Goal: Book appointment/travel/reservation

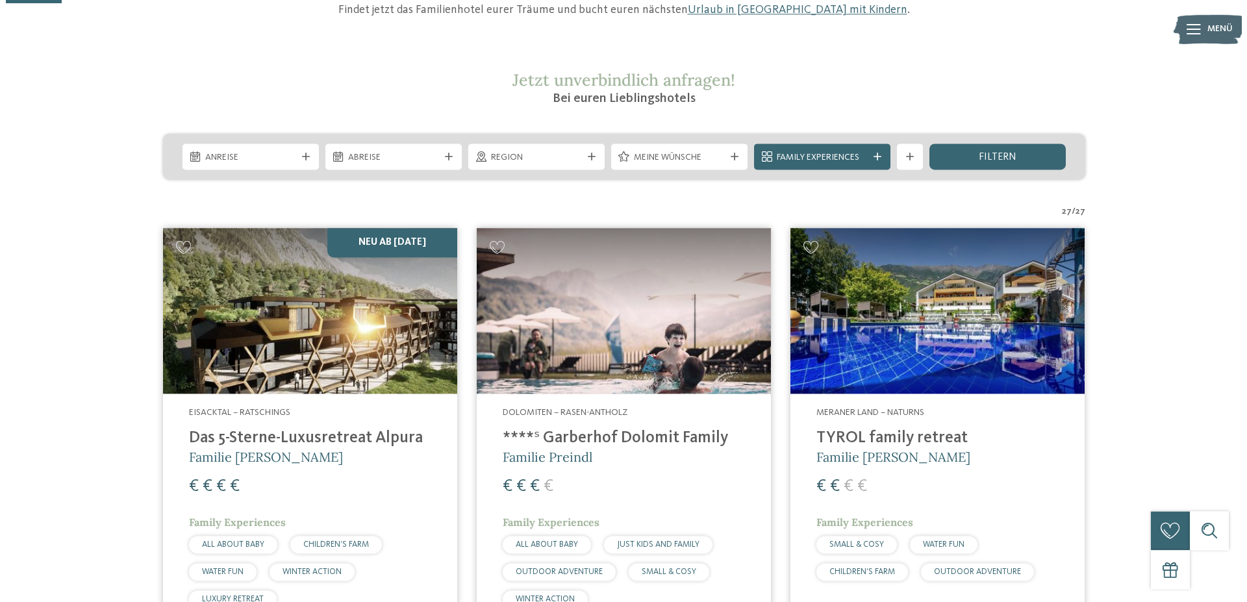
scroll to position [199, 0]
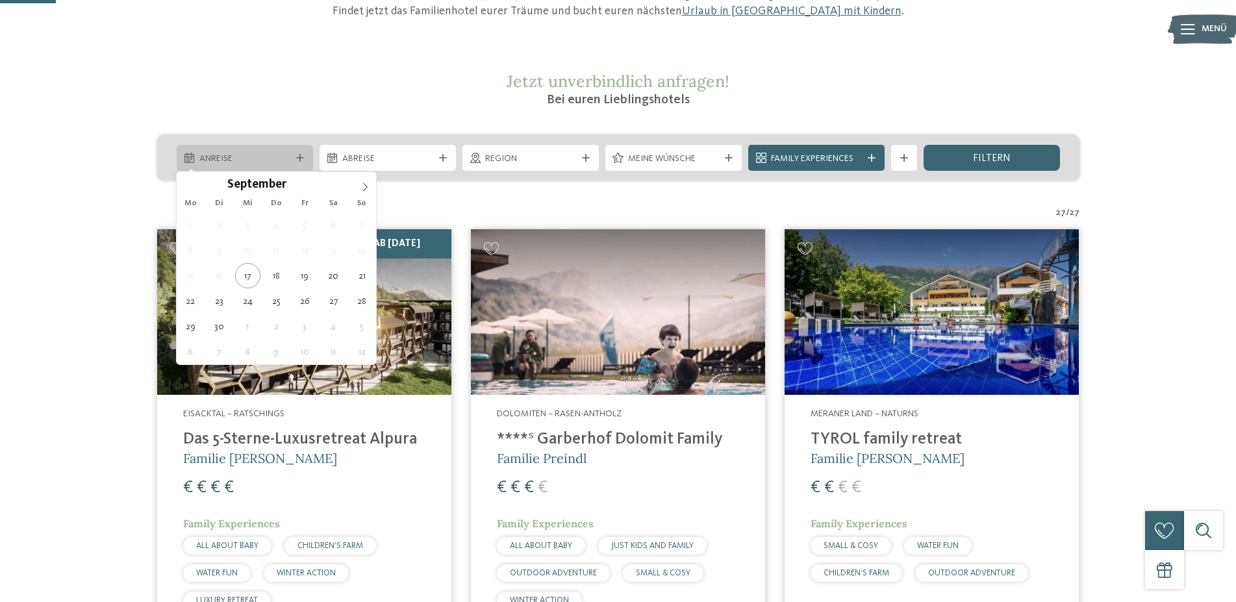
click at [300, 165] on div "Anreise" at bounding box center [245, 158] width 136 height 26
click at [310, 186] on input "****" at bounding box center [307, 184] width 43 height 14
click at [325, 179] on span at bounding box center [324, 180] width 9 height 7
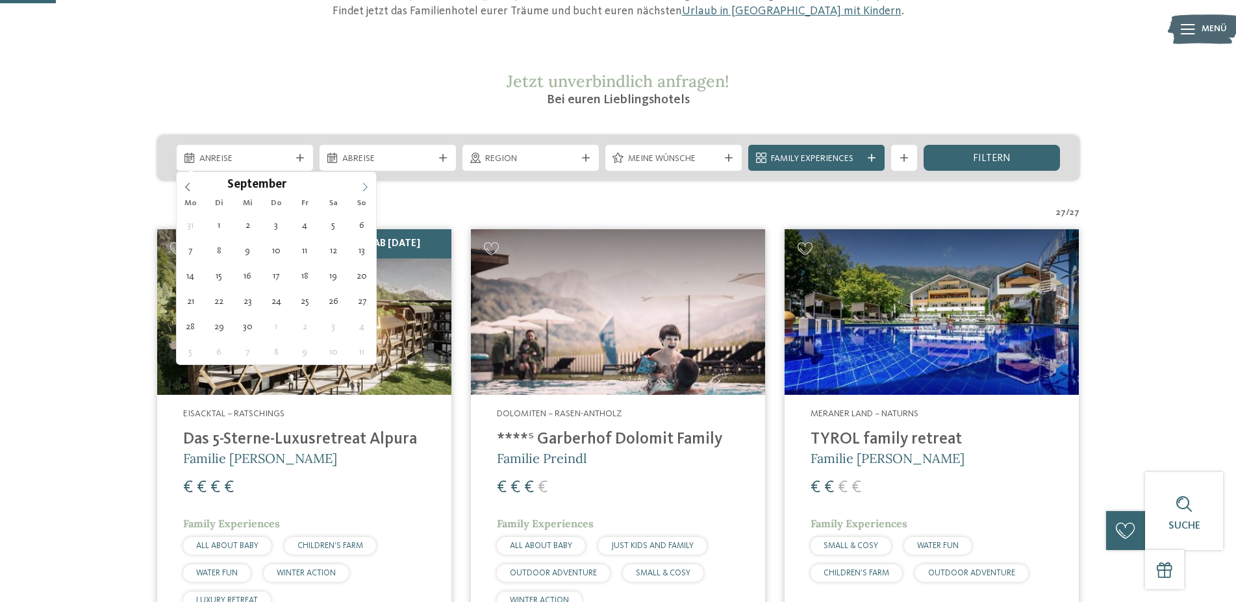
click at [365, 184] on icon at bounding box center [364, 186] width 9 height 9
type input "****"
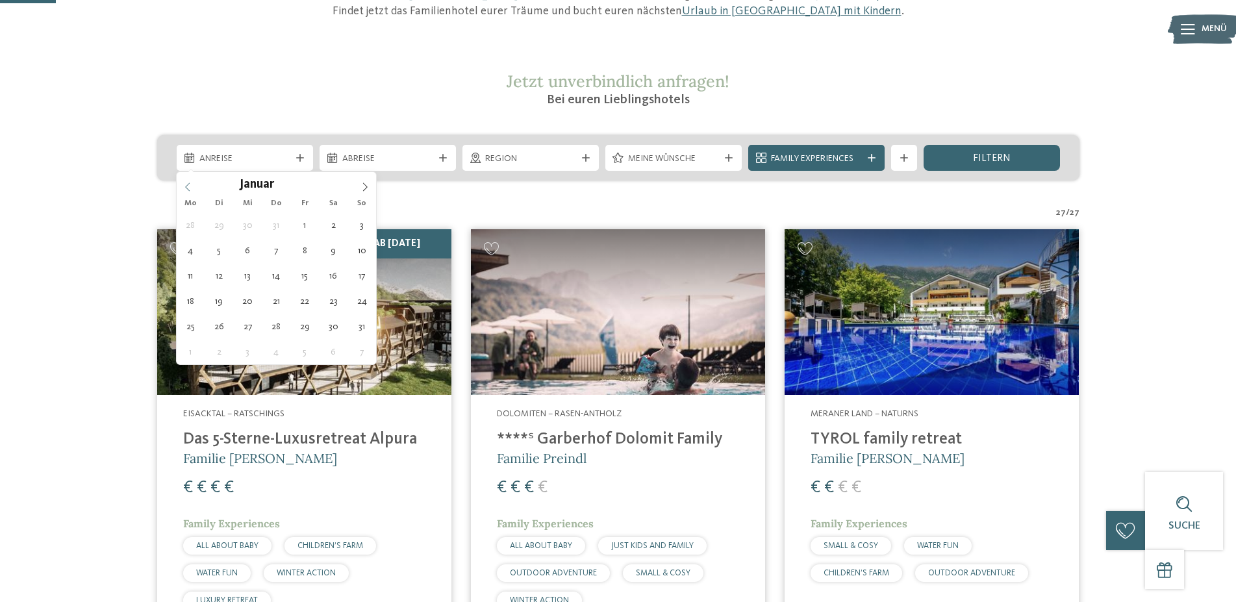
click at [193, 188] on span at bounding box center [188, 183] width 22 height 22
click at [191, 188] on icon at bounding box center [187, 186] width 9 height 9
click at [190, 188] on icon at bounding box center [187, 186] width 9 height 9
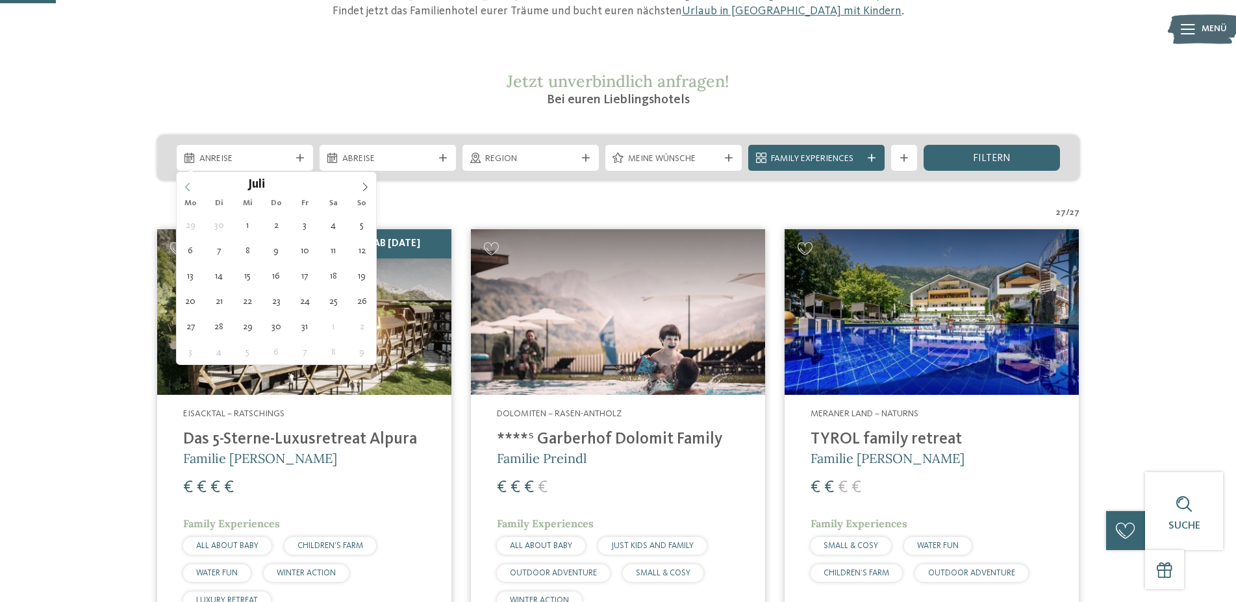
click at [190, 188] on icon at bounding box center [187, 186] width 9 height 9
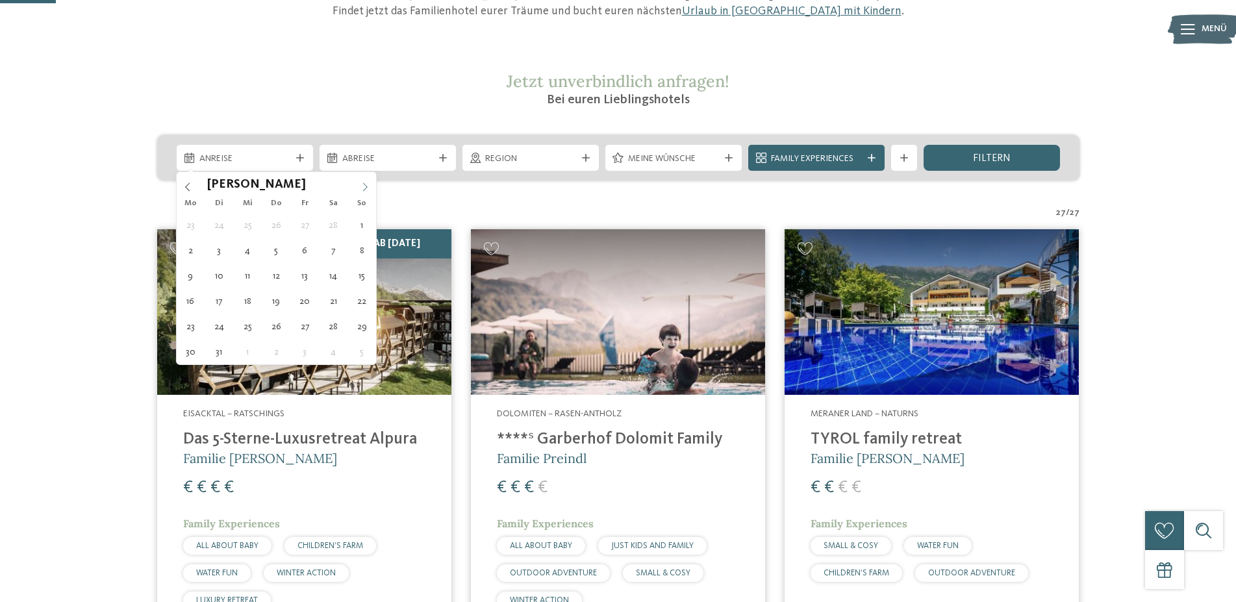
click at [371, 186] on span at bounding box center [365, 183] width 22 height 22
type div "[DATE]"
type input "****"
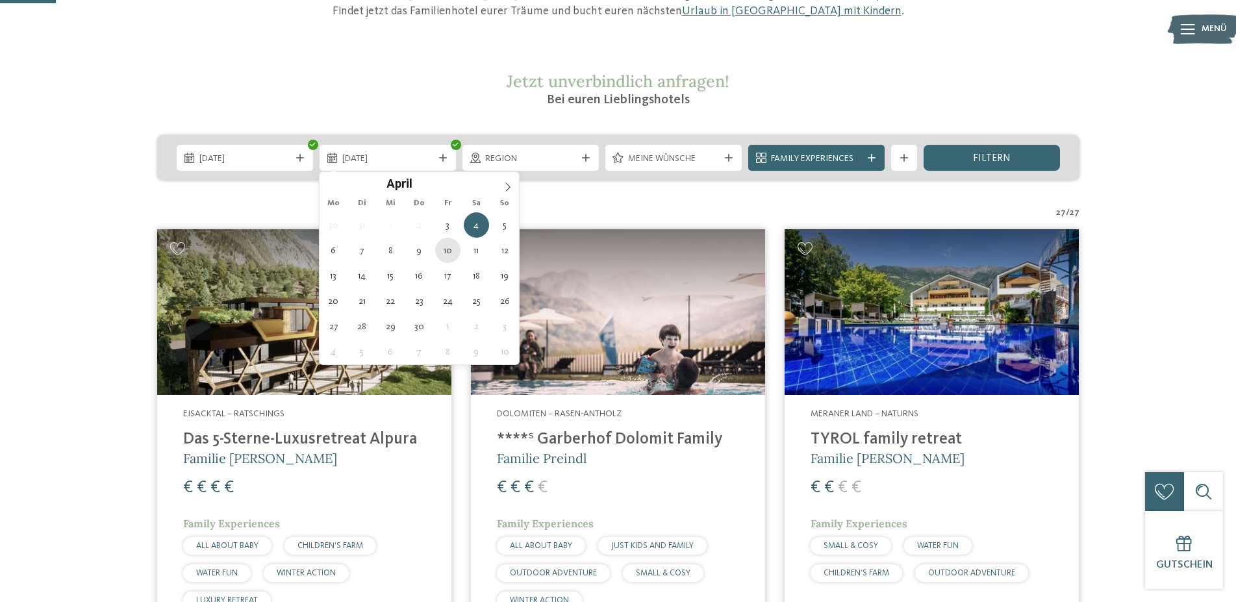
type div "[DATE]"
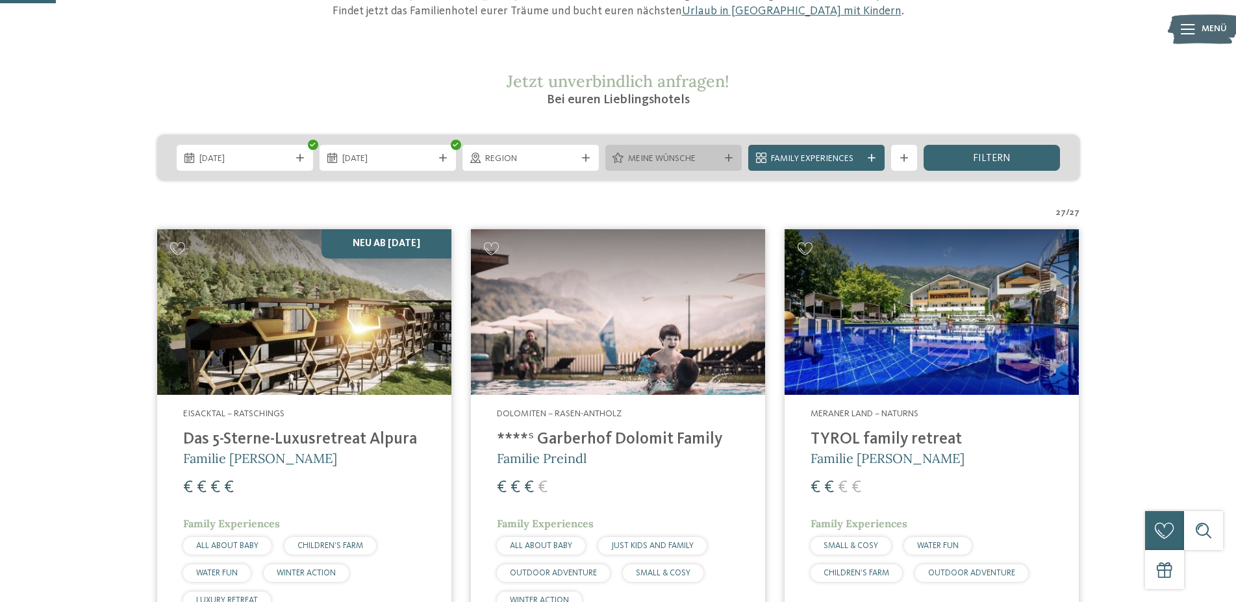
click at [660, 162] on span "Meine Wünsche" at bounding box center [673, 159] width 91 height 13
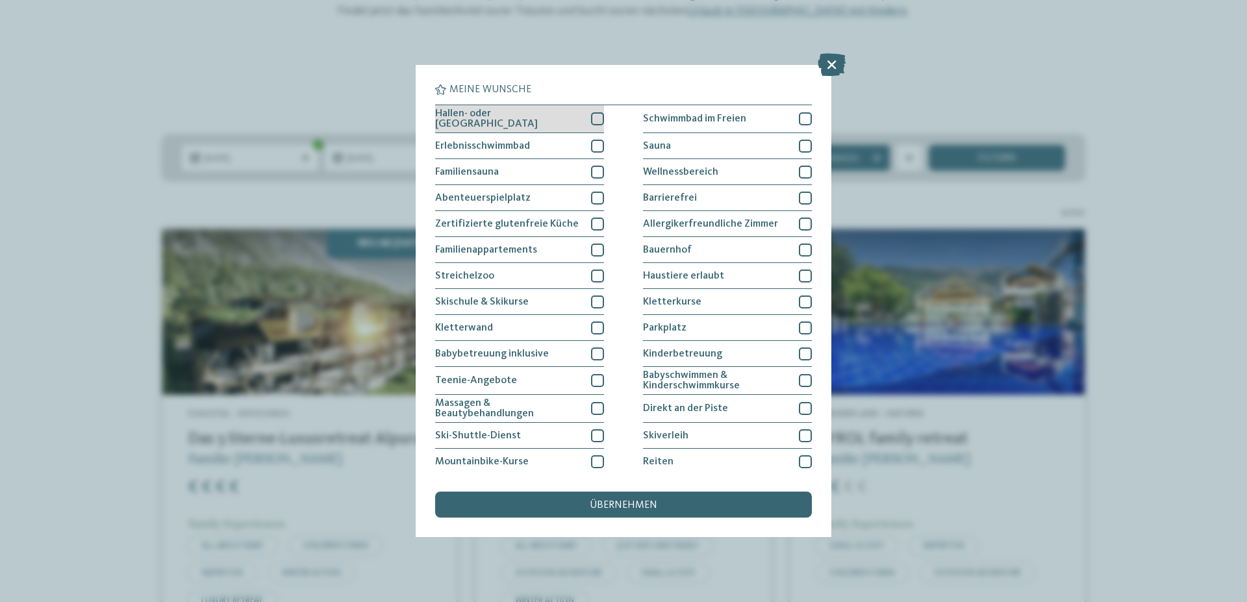
click at [595, 124] on div at bounding box center [597, 118] width 13 height 13
click at [597, 192] on div at bounding box center [597, 198] width 13 height 13
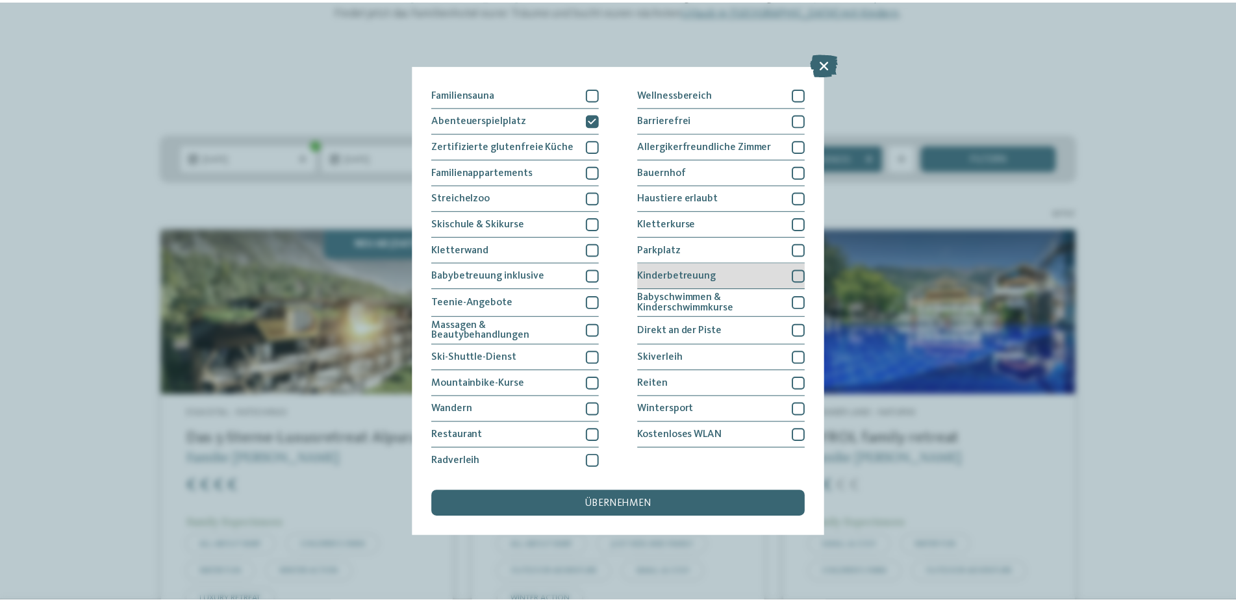
scroll to position [0, 0]
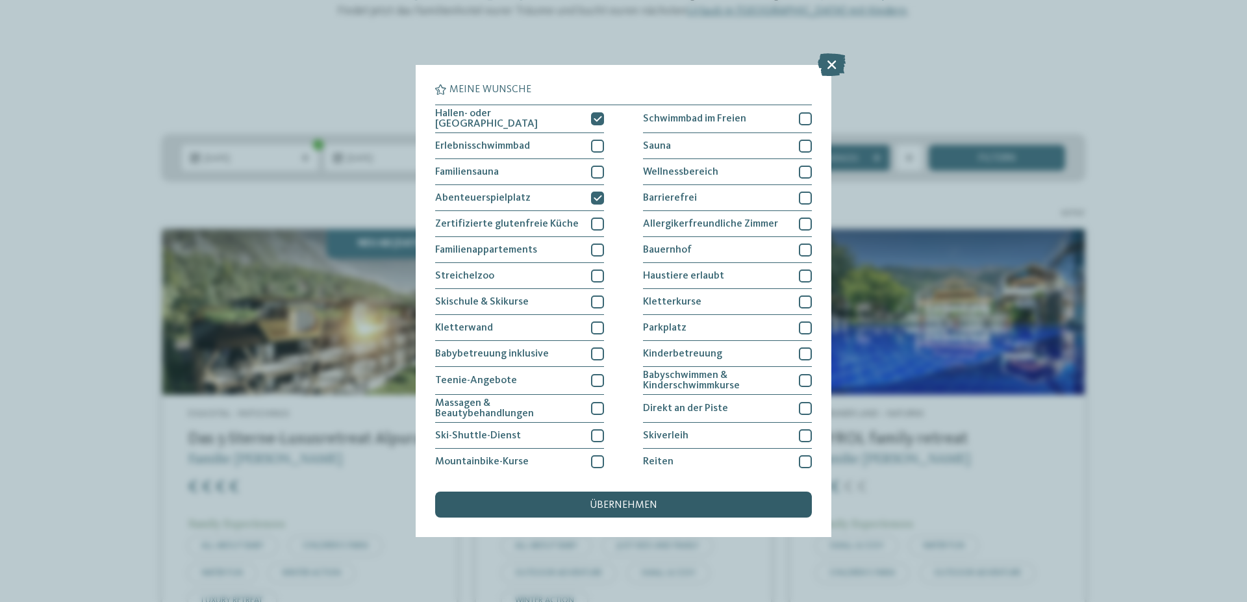
click at [617, 503] on span "übernehmen" at bounding box center [624, 505] width 68 height 10
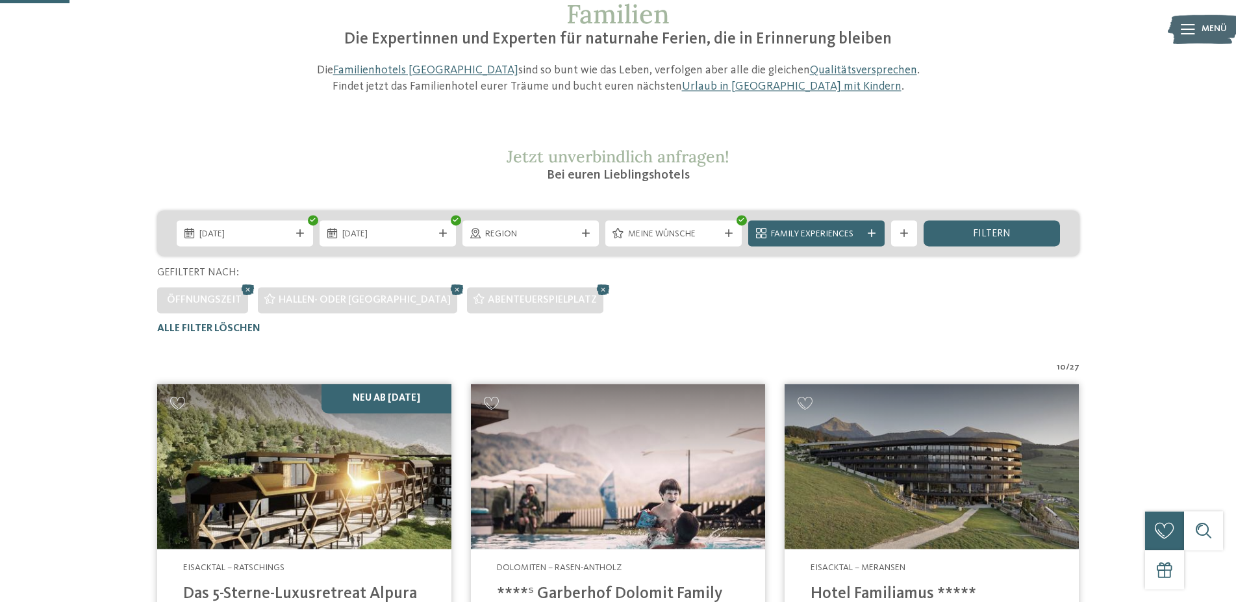
scroll to position [95, 0]
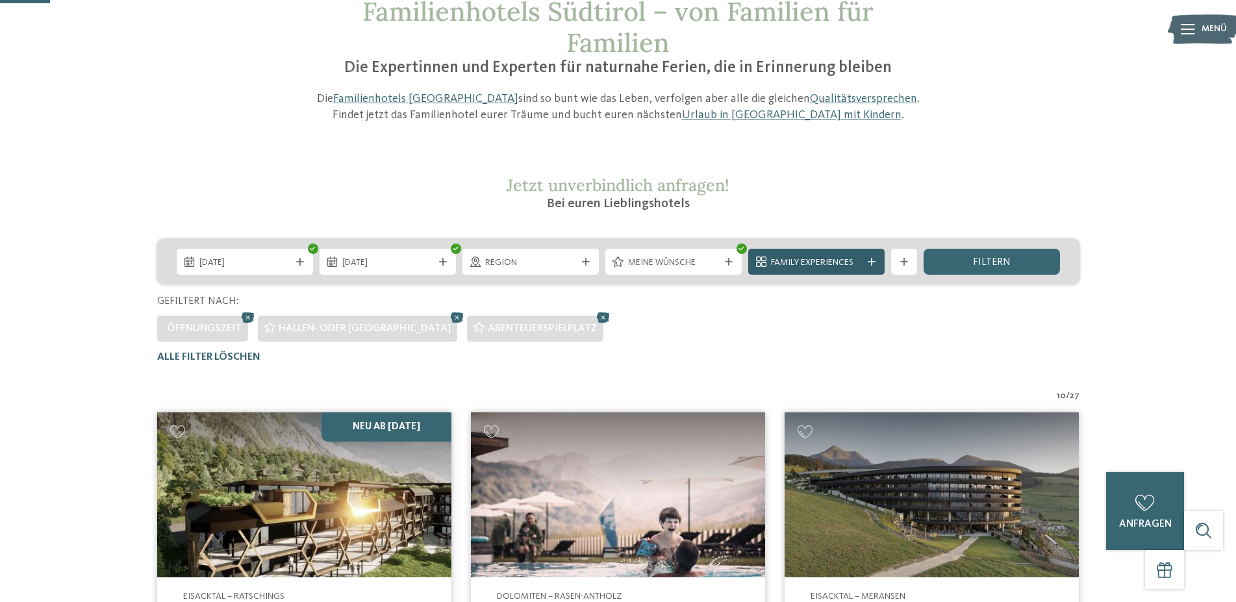
click at [806, 262] on span "Family Experiences" at bounding box center [816, 262] width 91 height 13
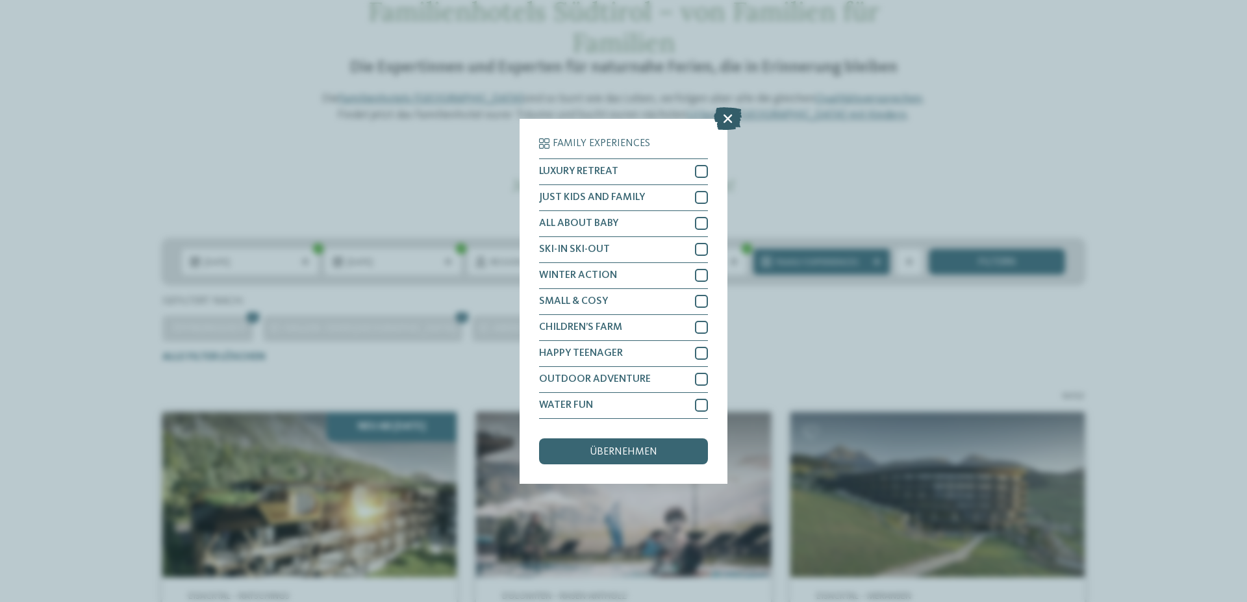
click at [724, 118] on icon at bounding box center [728, 117] width 28 height 23
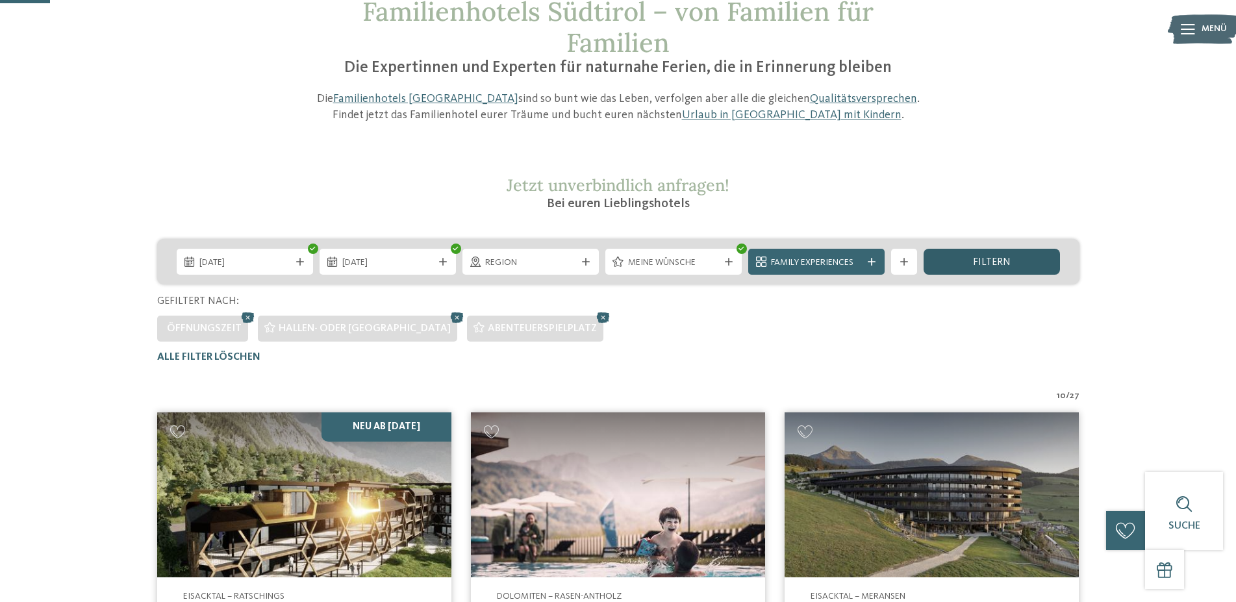
click at [997, 266] on span "filtern" at bounding box center [992, 262] width 38 height 10
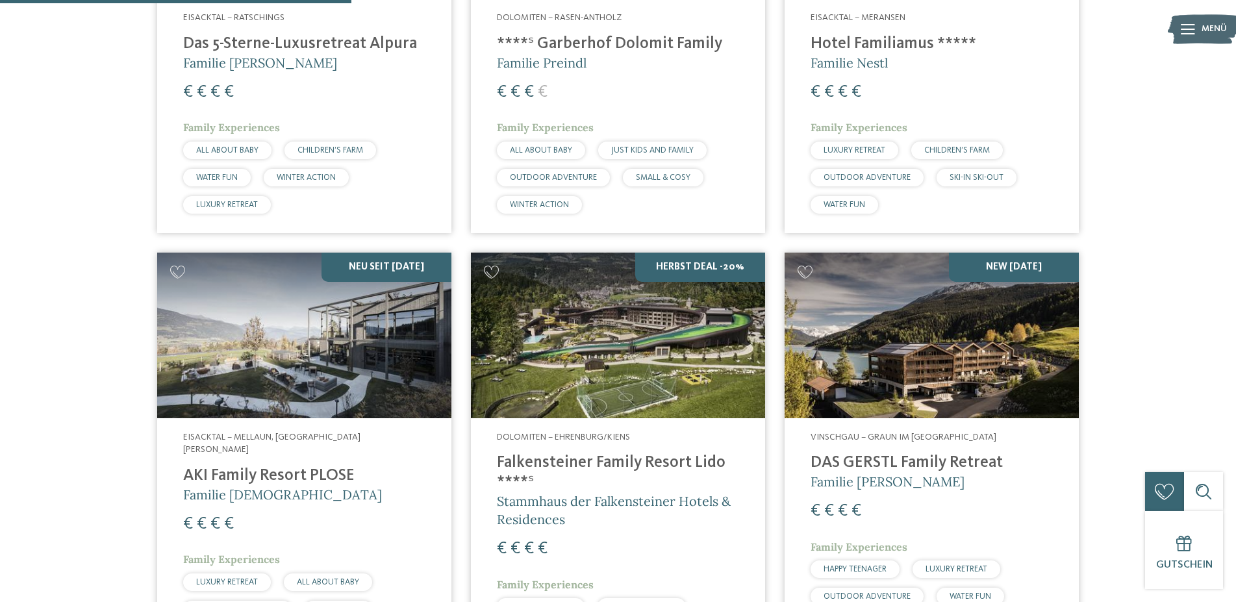
scroll to position [691, 0]
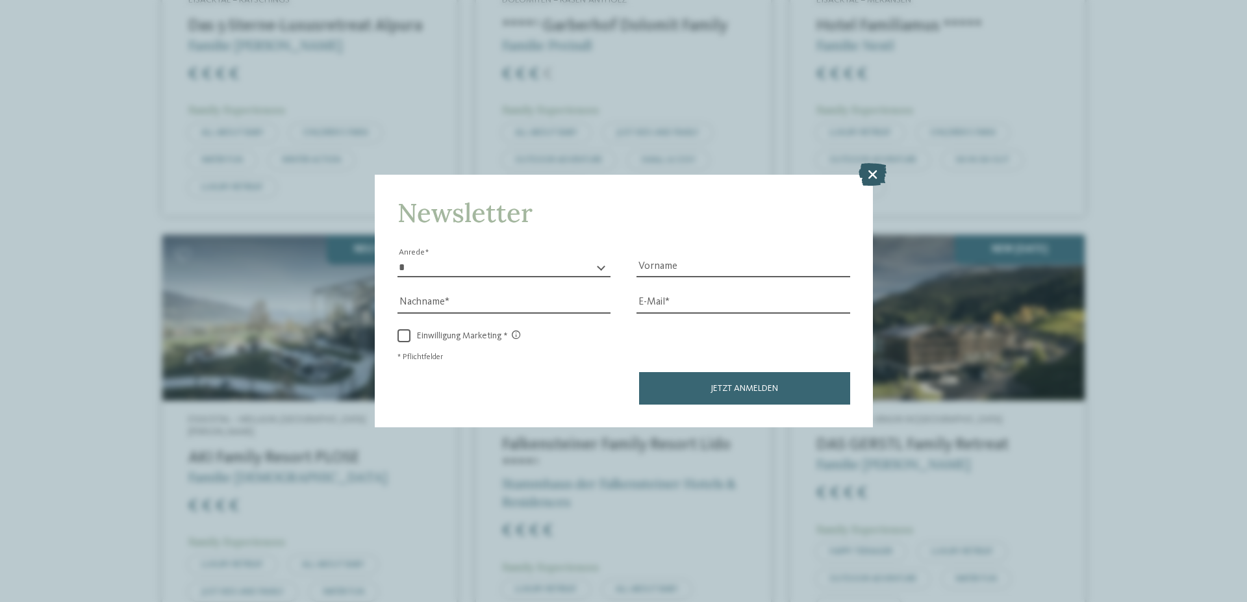
click at [868, 175] on icon at bounding box center [872, 174] width 28 height 23
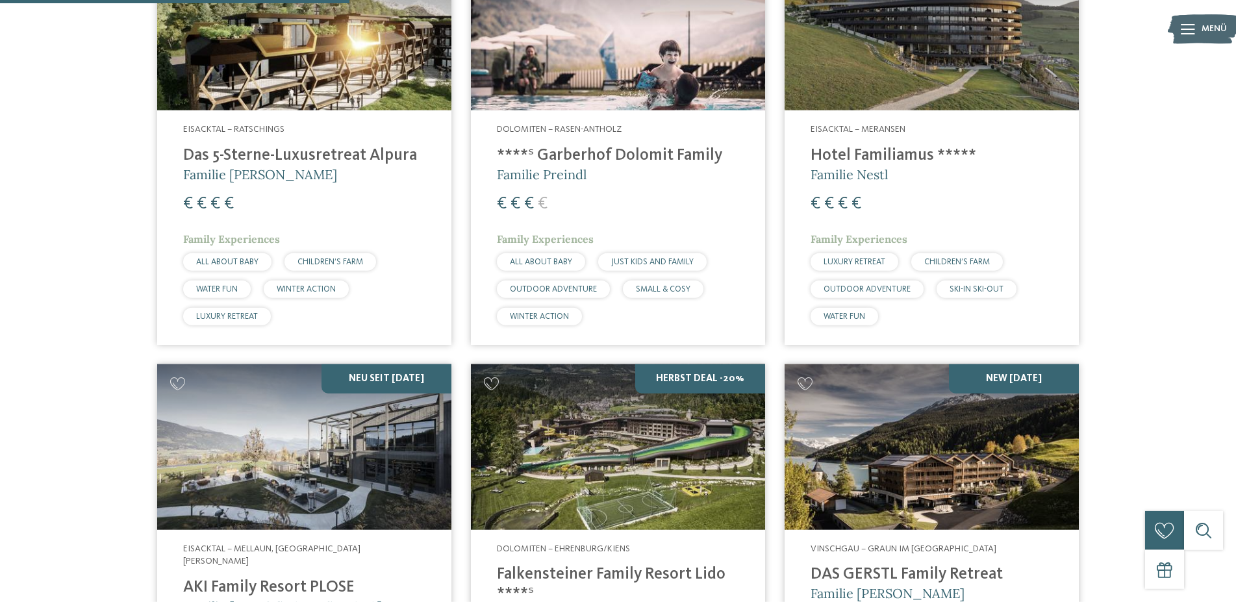
scroll to position [558, 0]
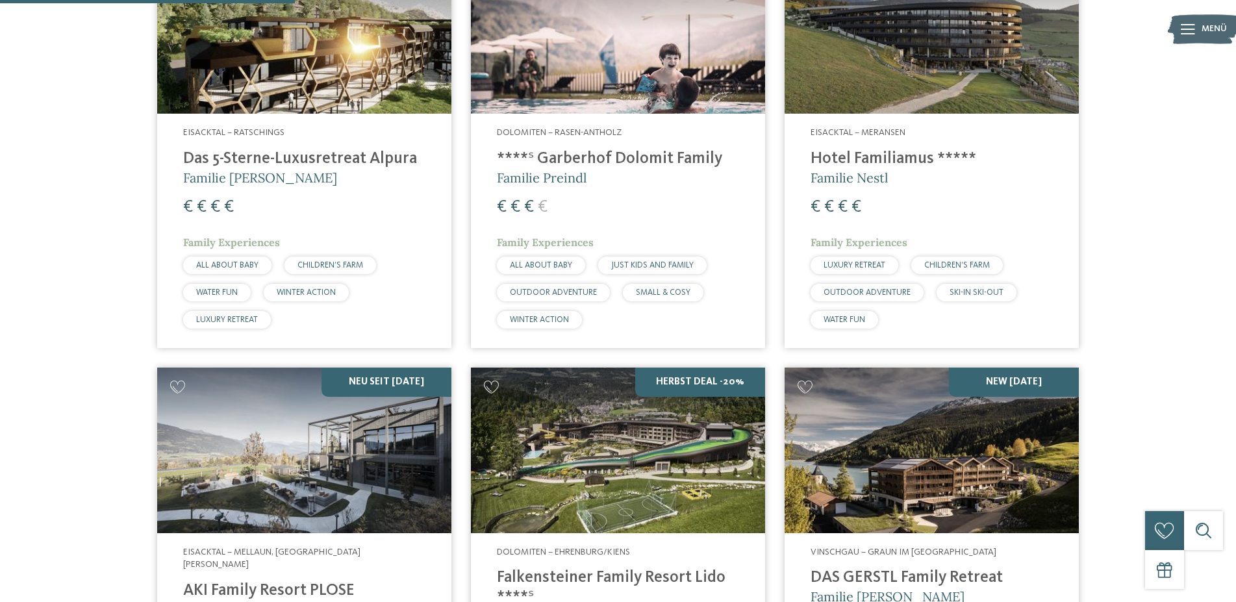
click at [288, 154] on h4 "Das 5-Sterne-Luxusretreat Alpura" at bounding box center [304, 158] width 242 height 19
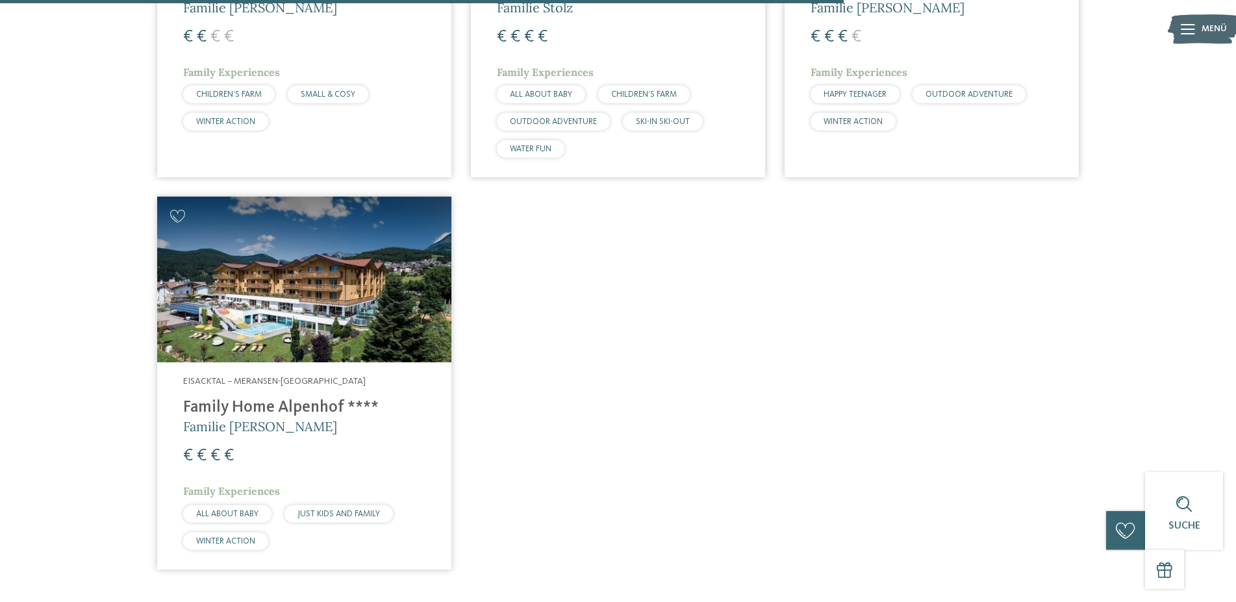
scroll to position [1618, 0]
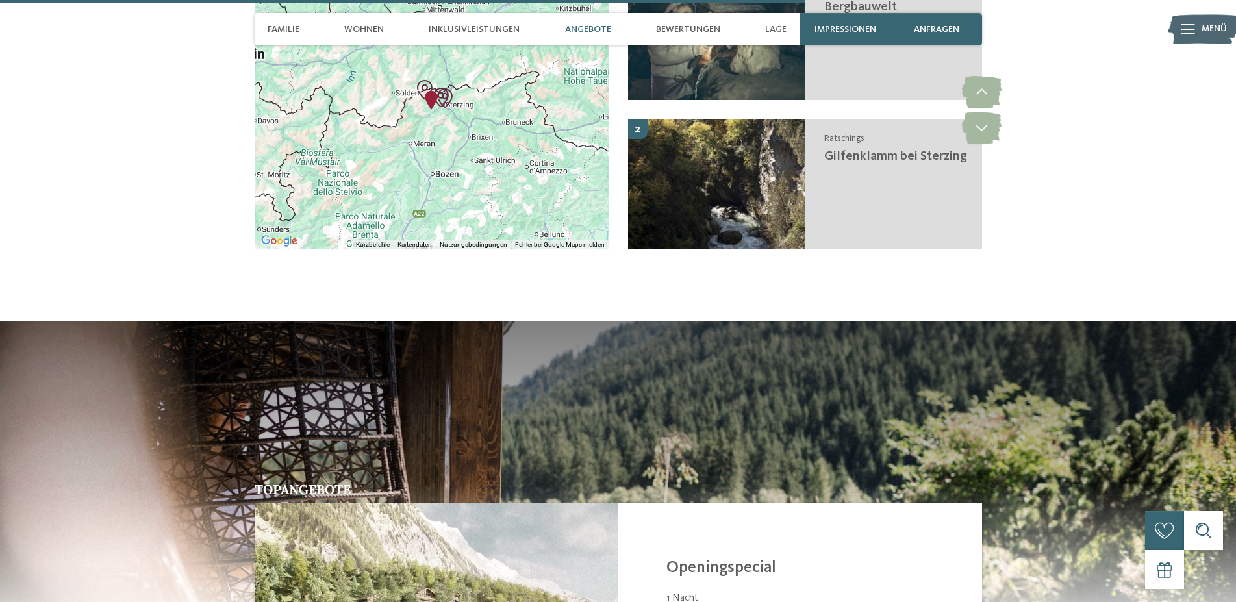
scroll to position [3331, 0]
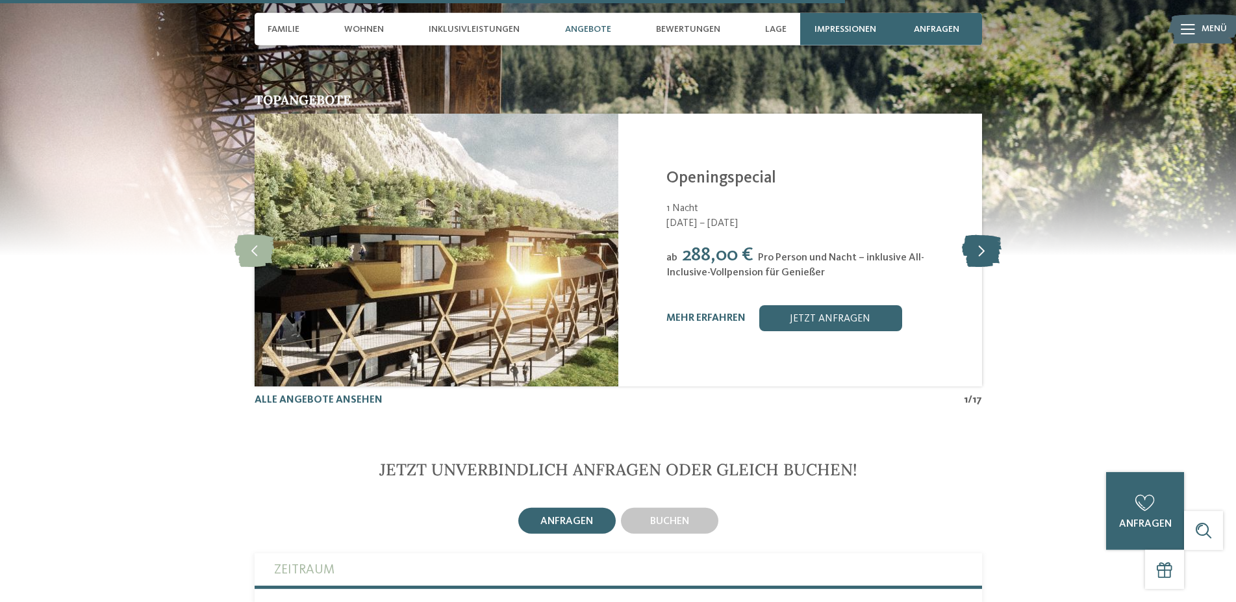
click at [984, 234] on icon at bounding box center [982, 250] width 40 height 32
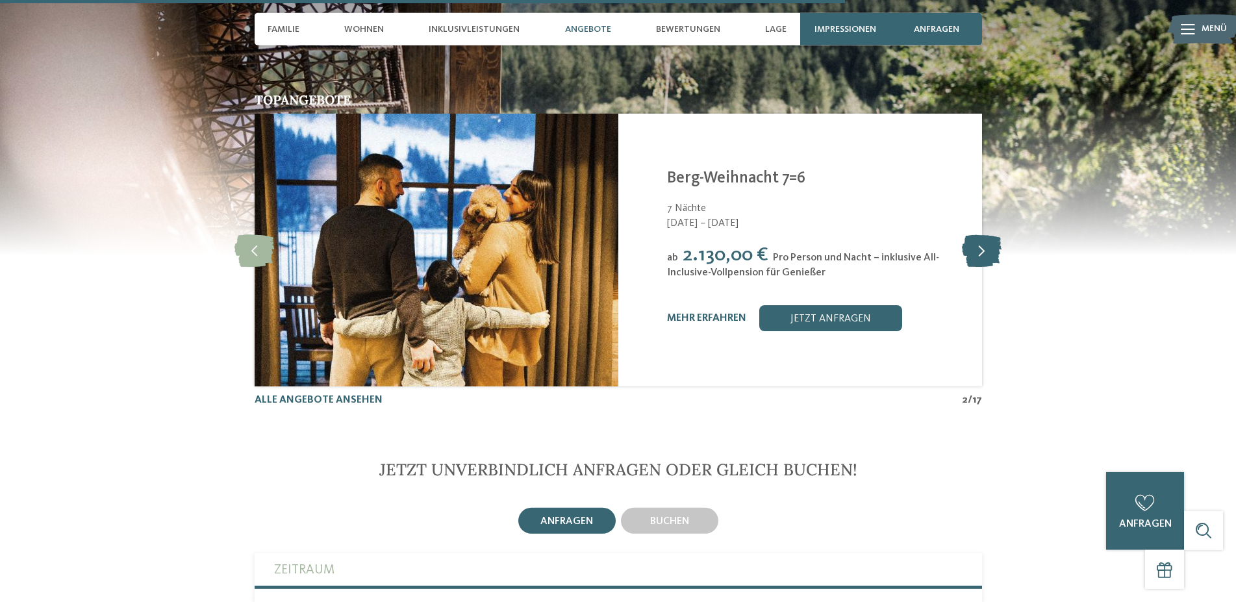
click at [984, 234] on icon at bounding box center [982, 250] width 40 height 32
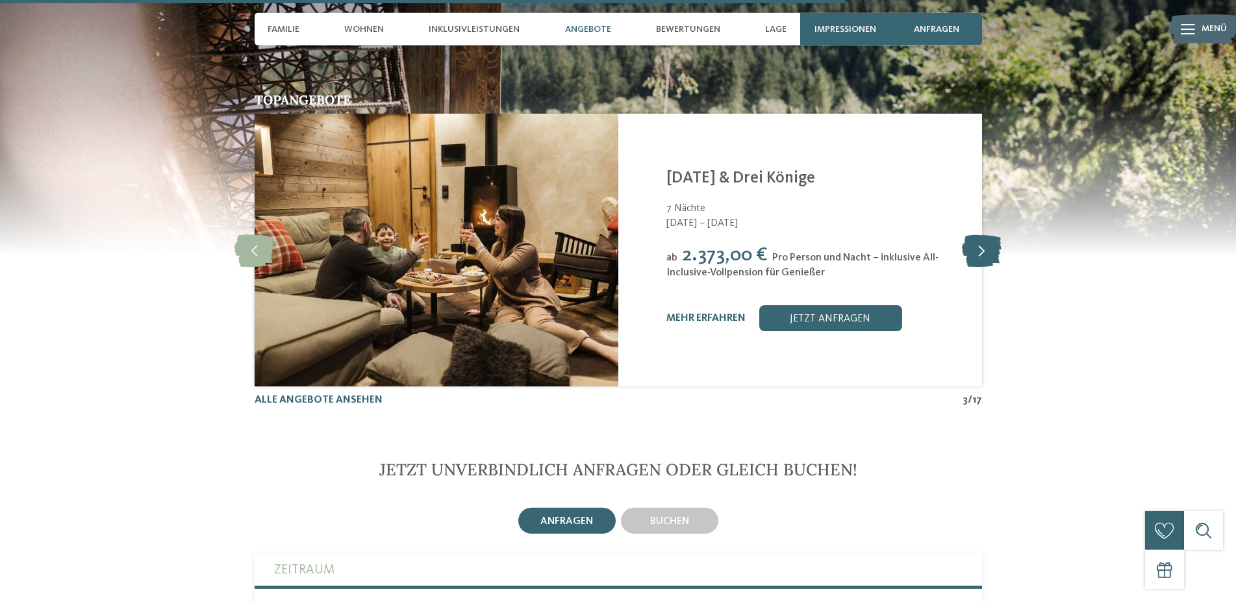
click at [984, 234] on icon at bounding box center [982, 250] width 40 height 32
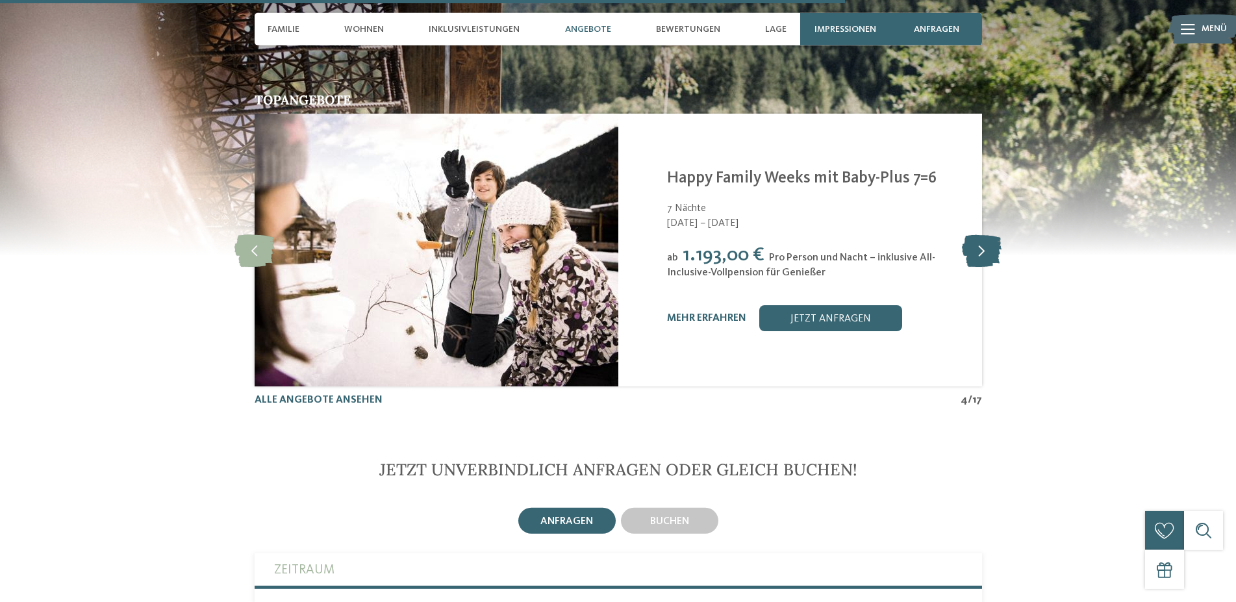
click at [984, 234] on icon at bounding box center [982, 250] width 40 height 32
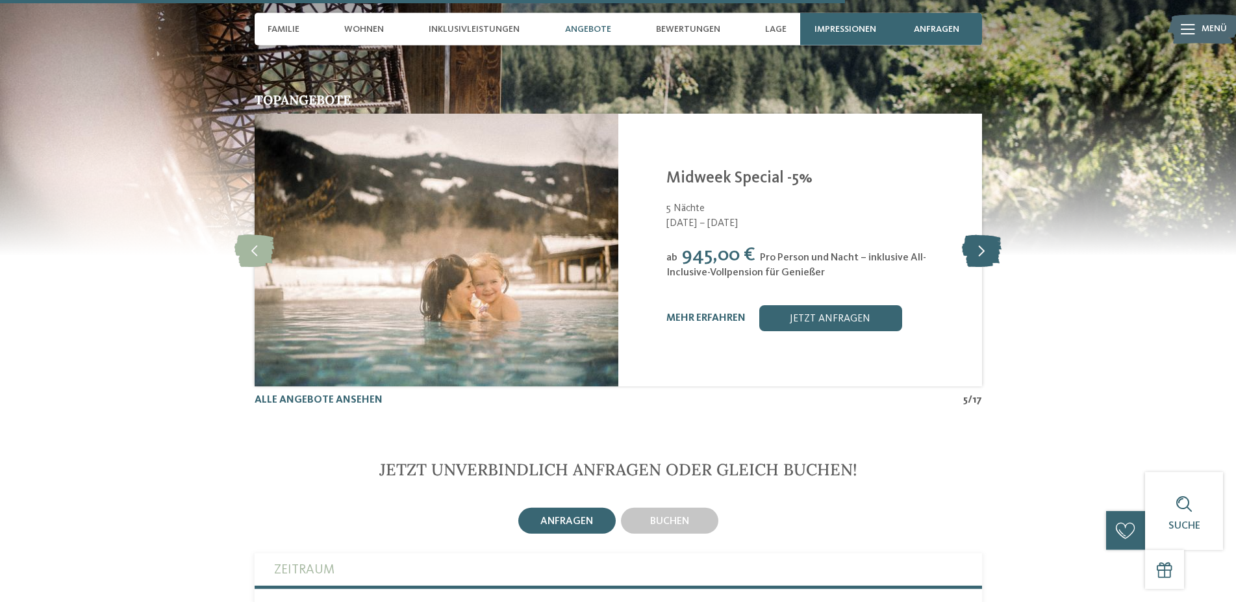
click at [984, 234] on icon at bounding box center [982, 250] width 40 height 32
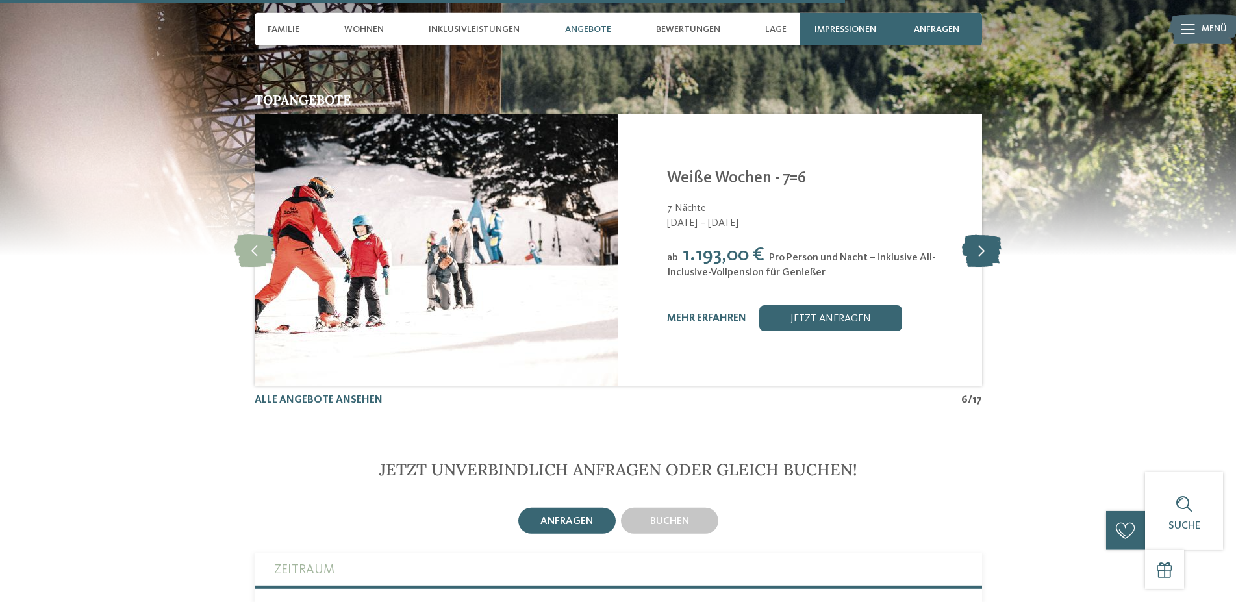
click at [984, 234] on icon at bounding box center [982, 250] width 40 height 32
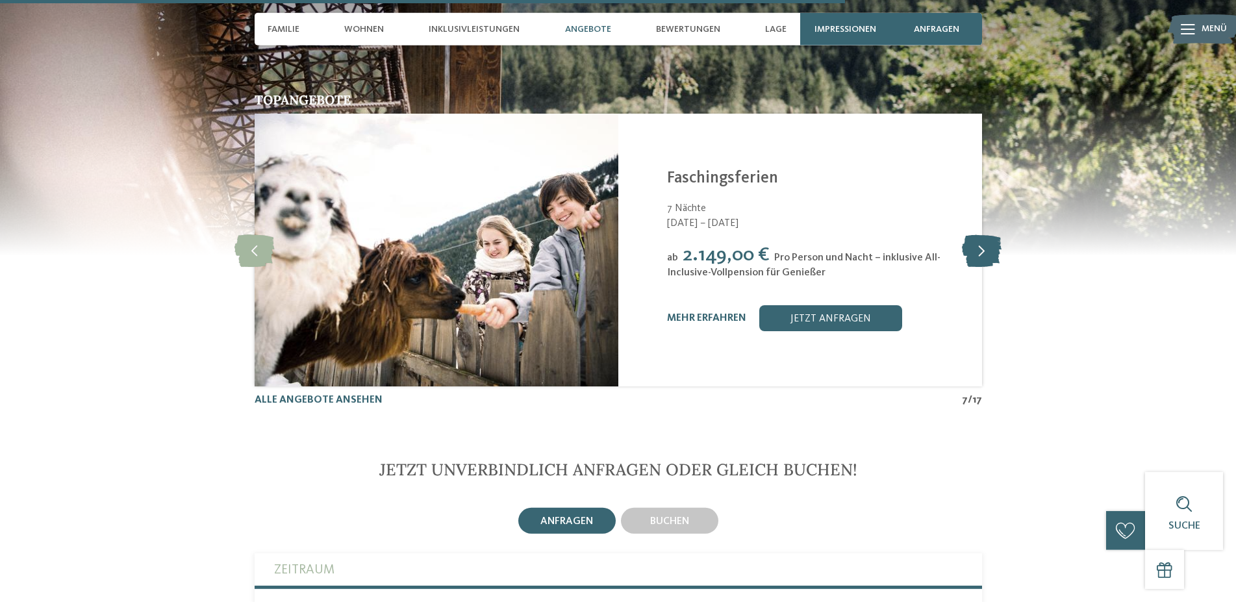
click at [984, 234] on icon at bounding box center [982, 250] width 40 height 32
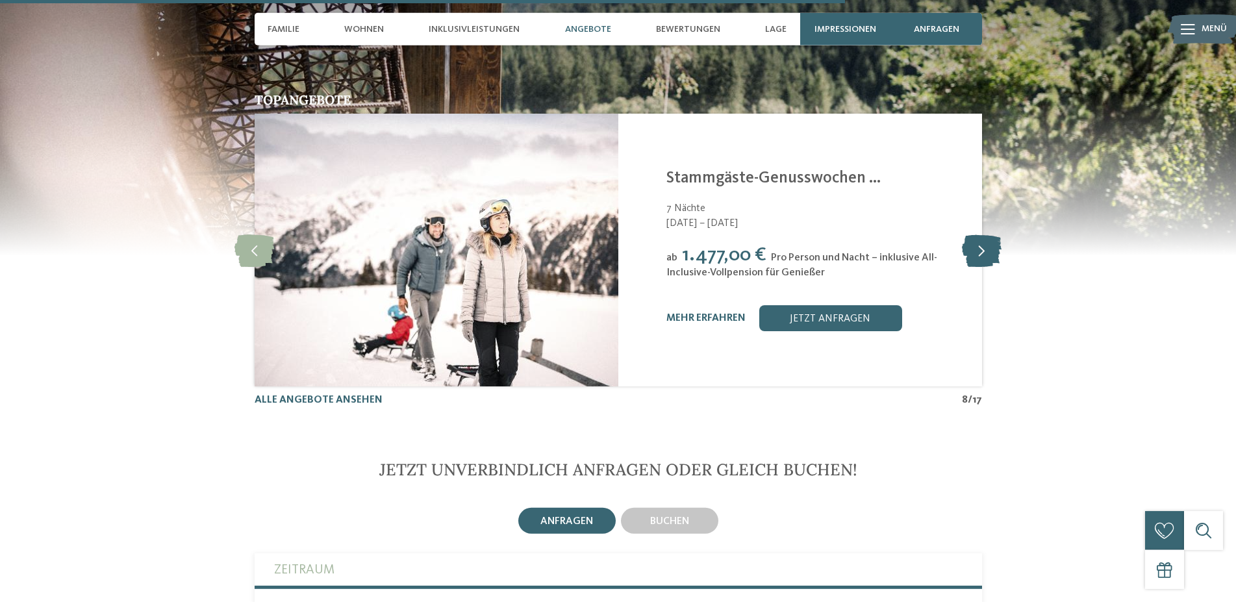
click at [984, 234] on icon at bounding box center [982, 250] width 40 height 32
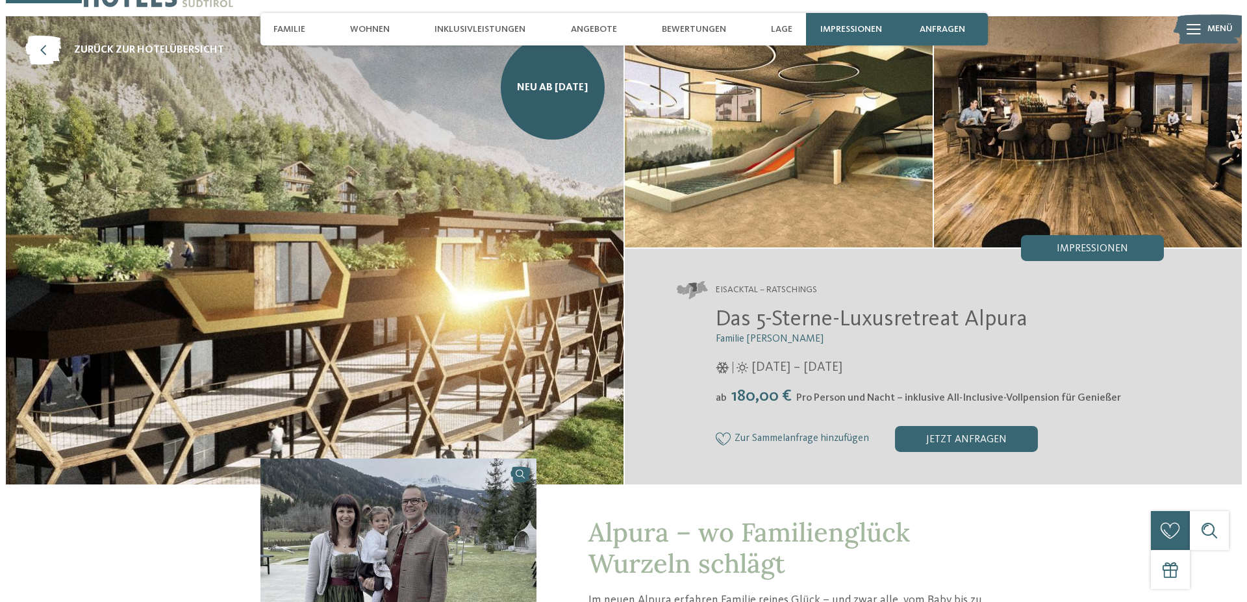
scroll to position [0, 0]
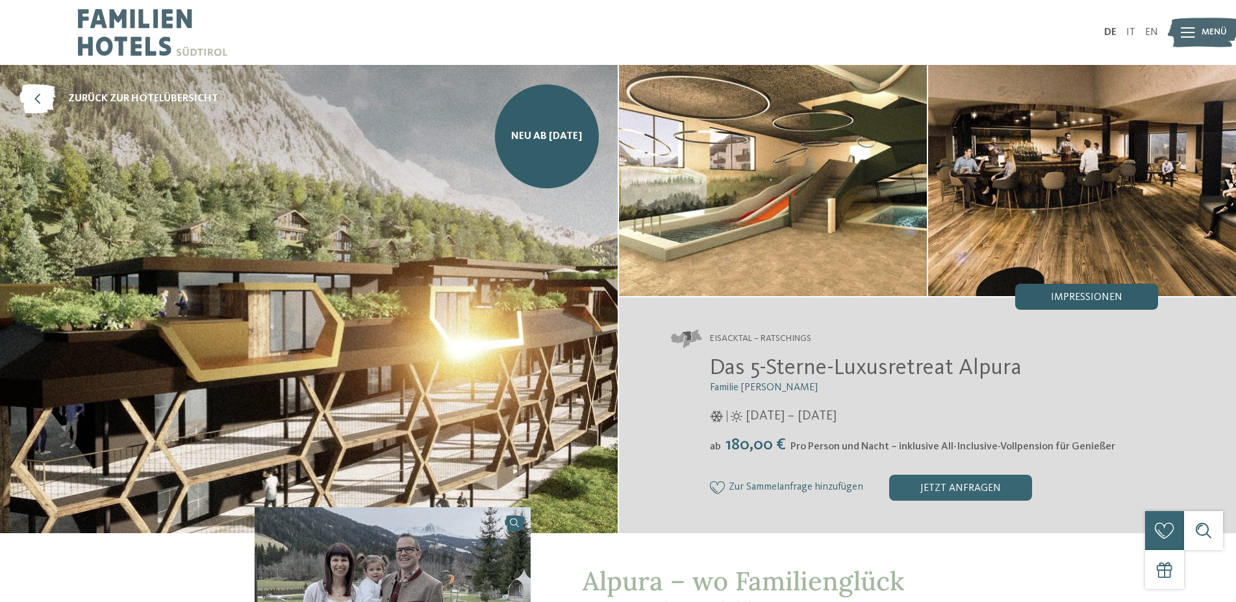
click at [1081, 296] on span "Impressionen" at bounding box center [1086, 297] width 71 height 10
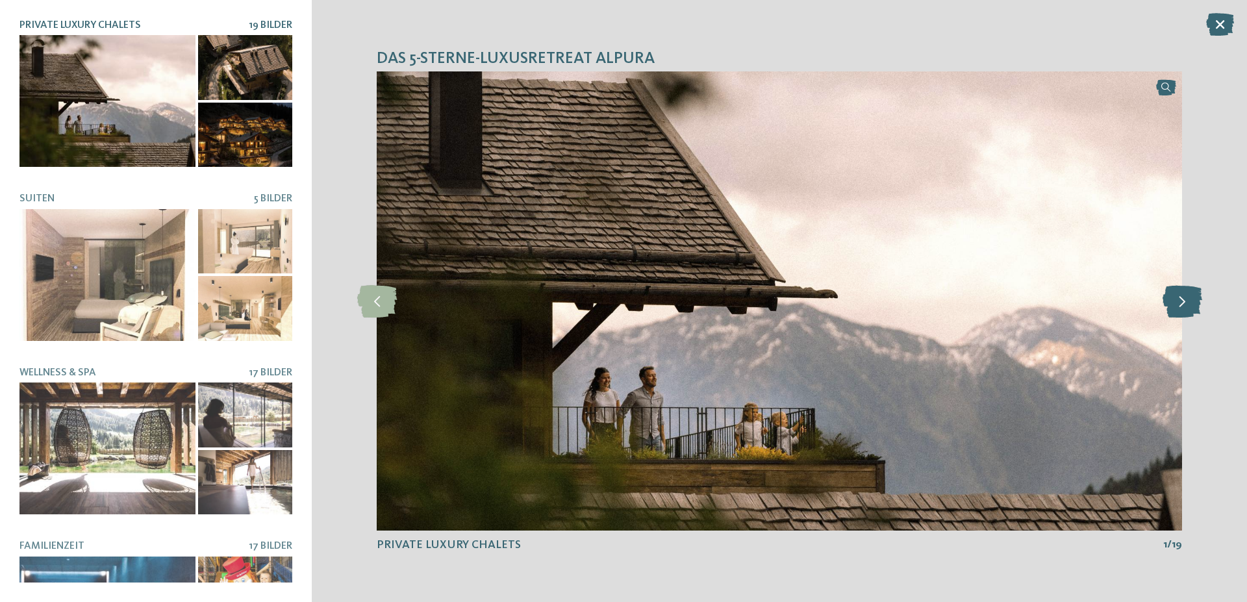
click at [1184, 302] on icon at bounding box center [1182, 301] width 40 height 32
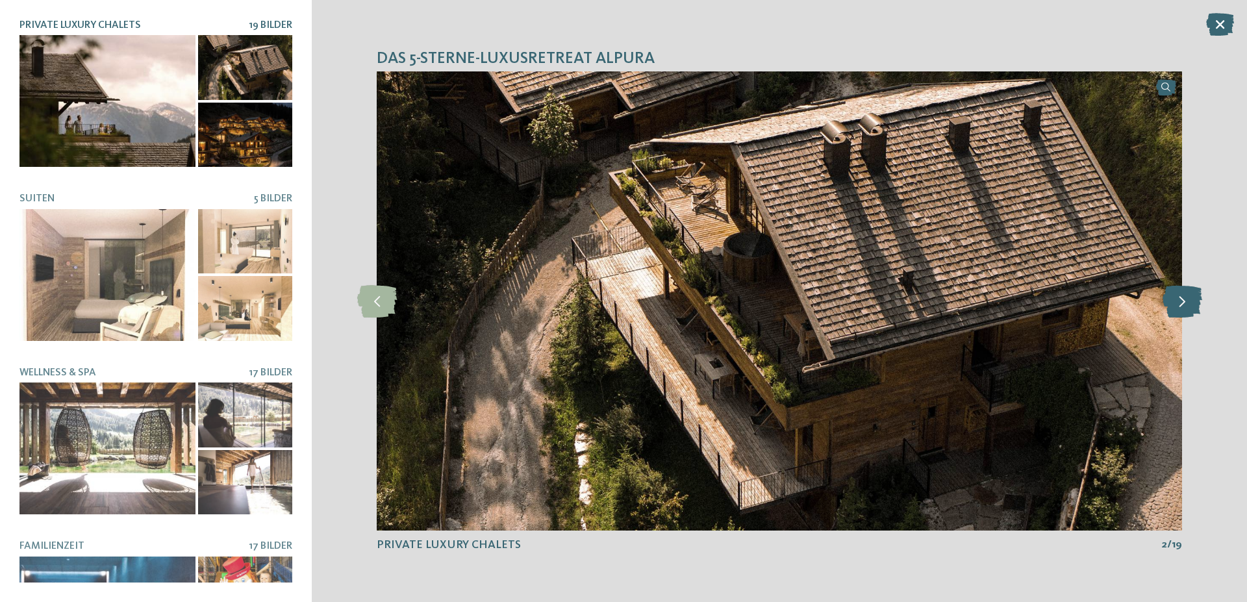
click at [1184, 302] on icon at bounding box center [1182, 301] width 40 height 32
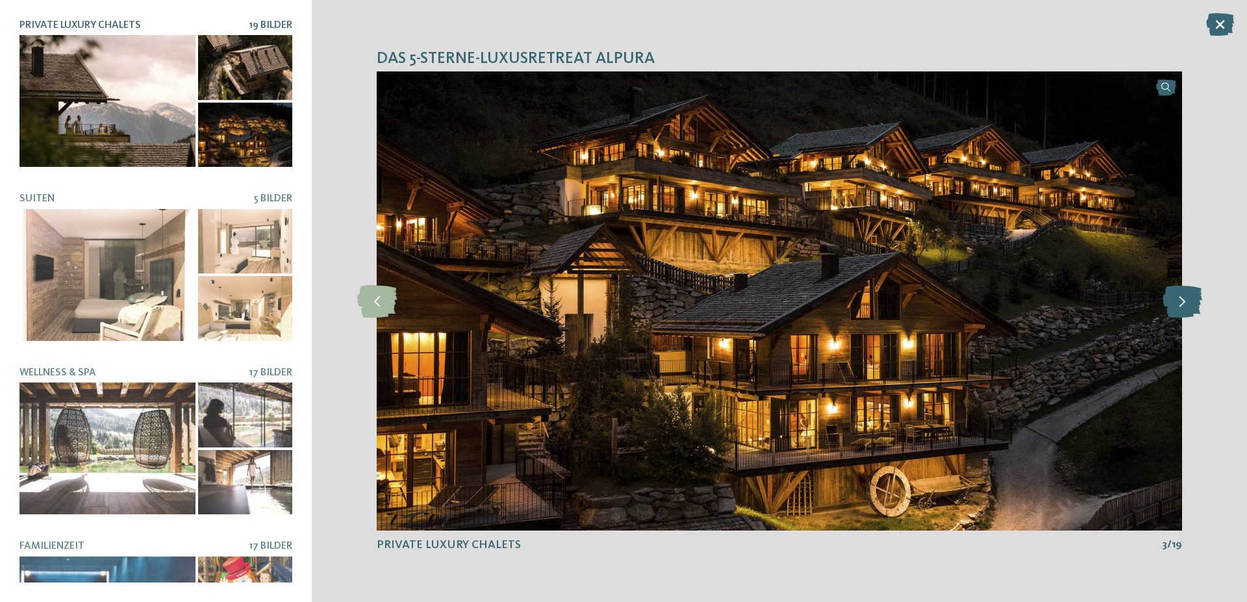
click at [1184, 302] on icon at bounding box center [1182, 301] width 40 height 32
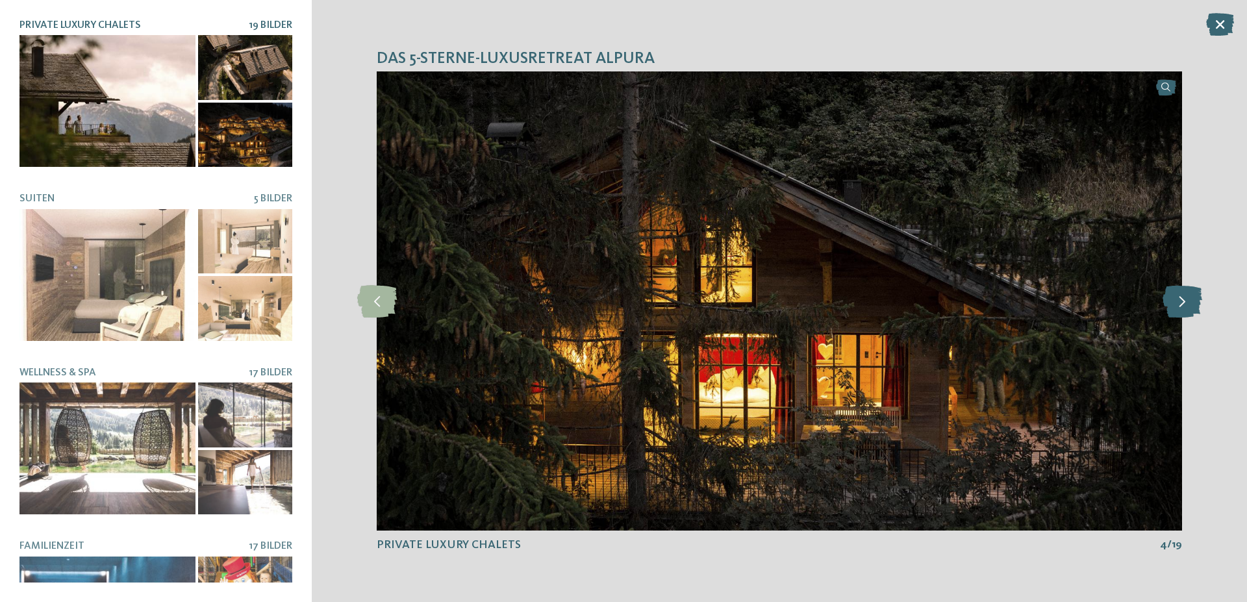
click at [1184, 302] on icon at bounding box center [1182, 301] width 40 height 32
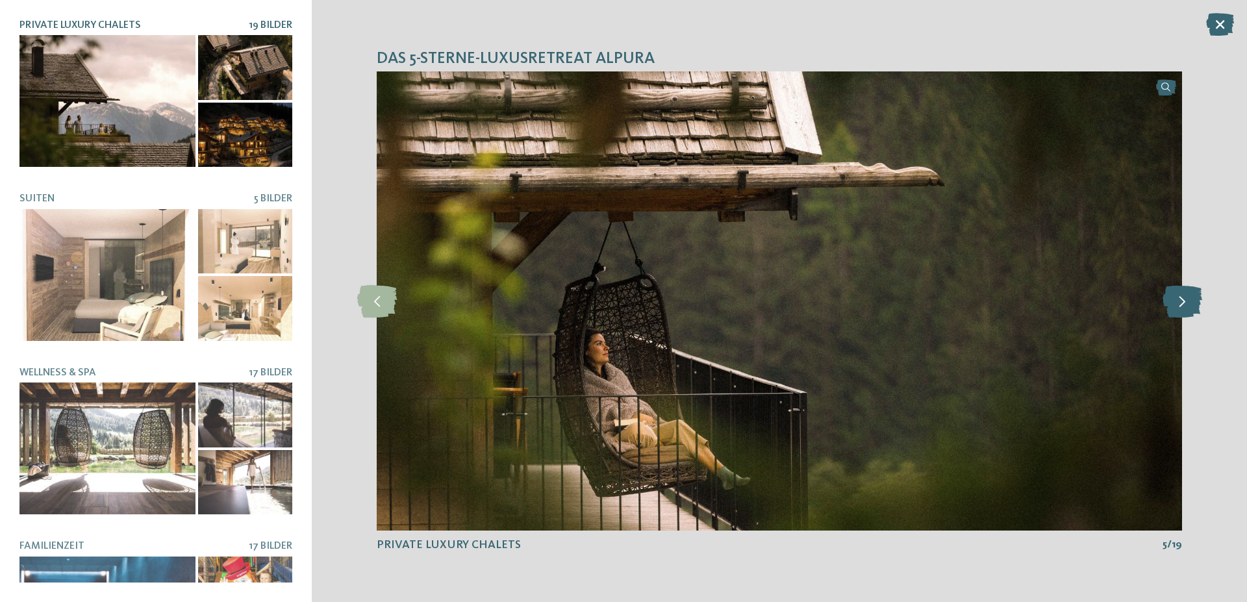
click at [1184, 302] on icon at bounding box center [1182, 301] width 40 height 32
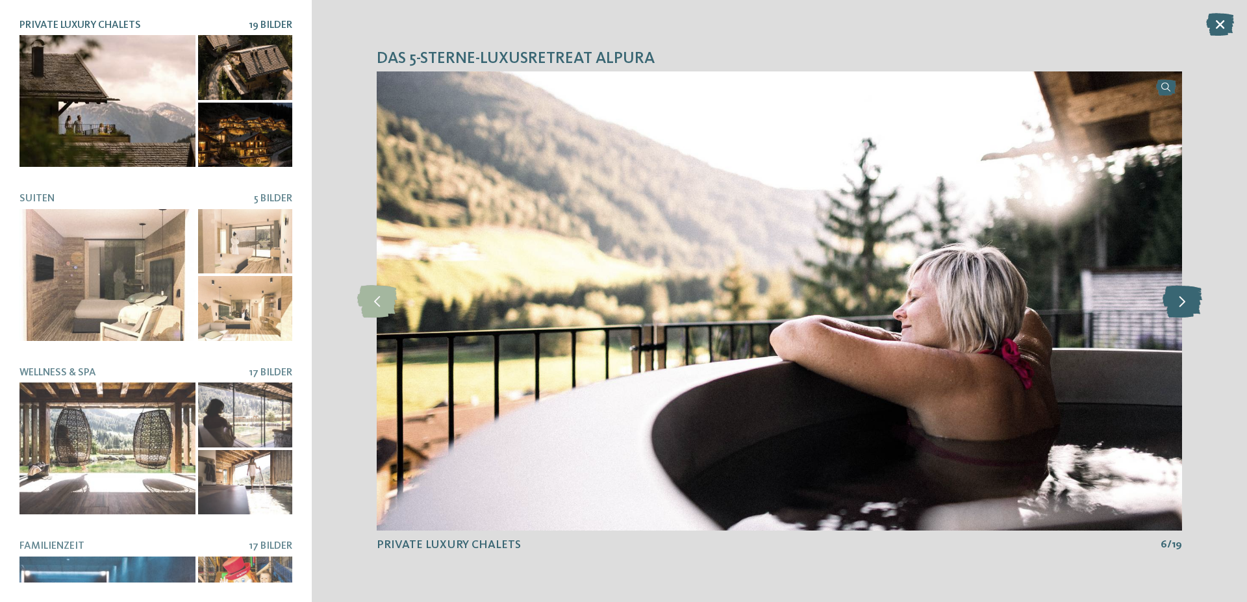
click at [1184, 302] on icon at bounding box center [1182, 301] width 40 height 32
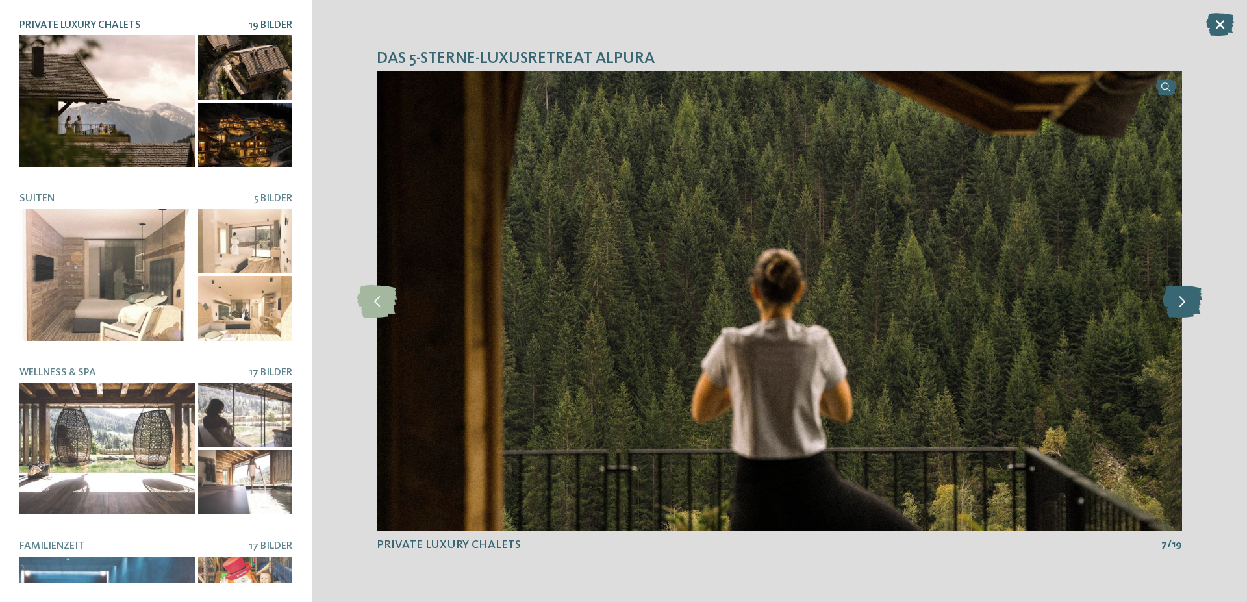
click at [1184, 302] on icon at bounding box center [1182, 301] width 40 height 32
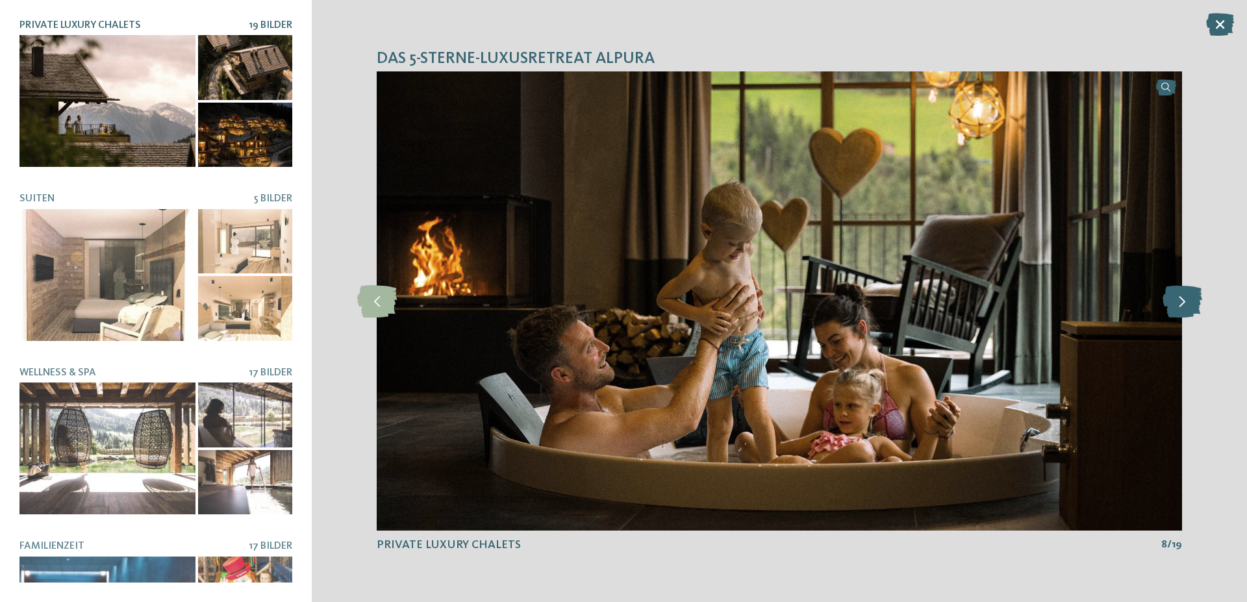
click at [1184, 302] on icon at bounding box center [1182, 301] width 40 height 32
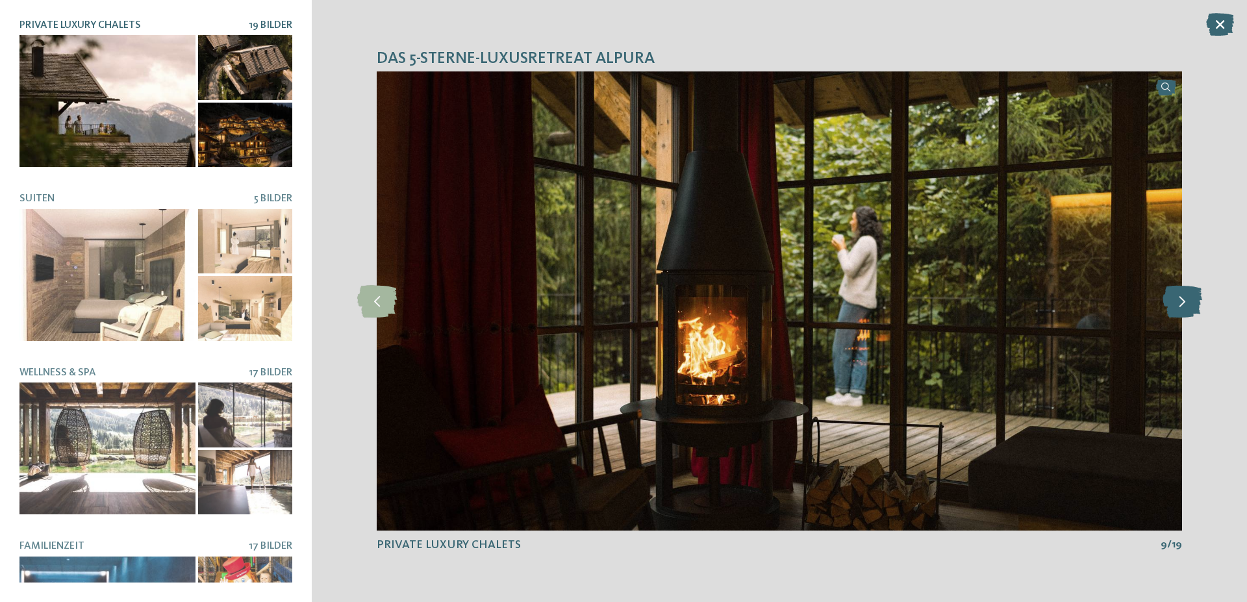
click at [1184, 302] on icon at bounding box center [1182, 301] width 40 height 32
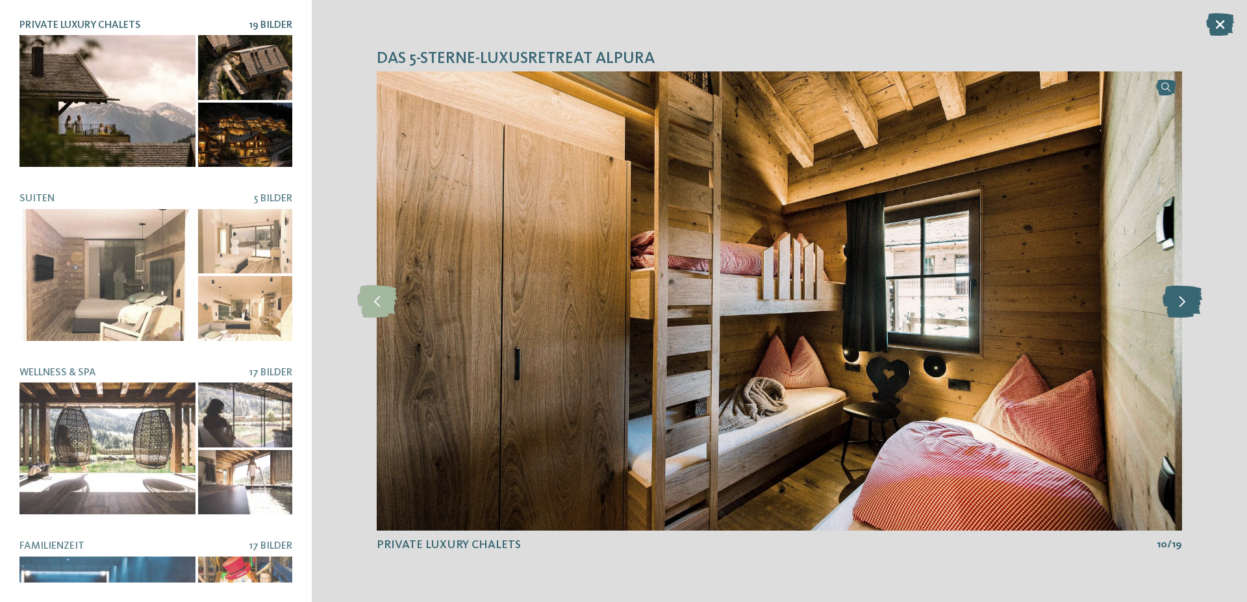
click at [1184, 302] on icon at bounding box center [1182, 301] width 40 height 32
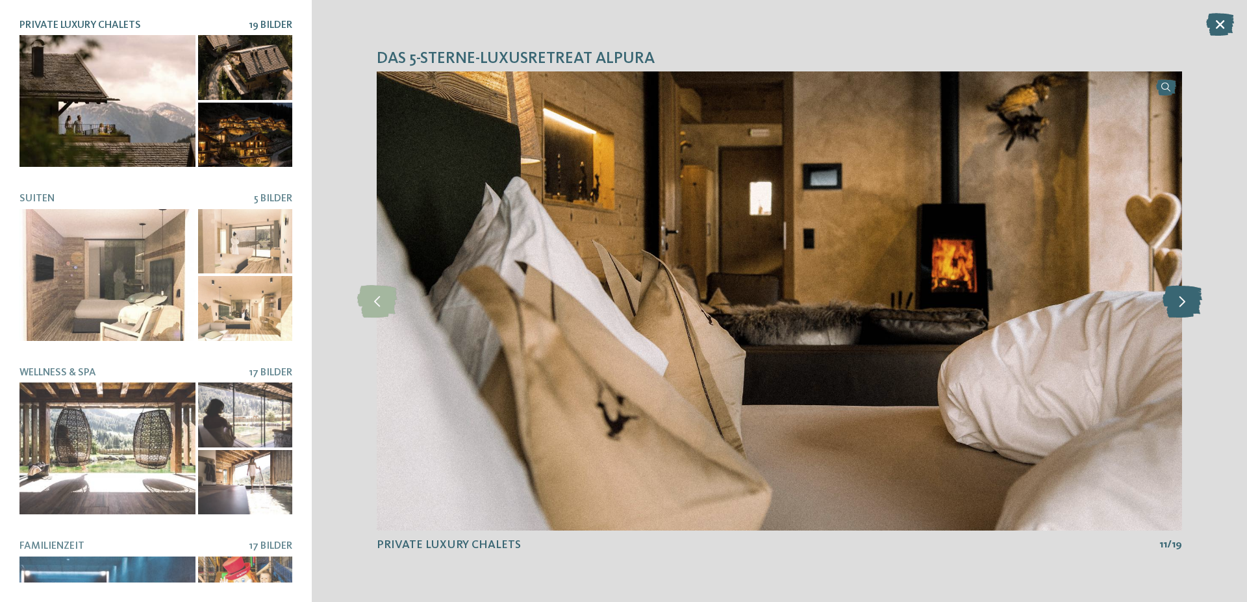
click at [1184, 302] on icon at bounding box center [1182, 301] width 40 height 32
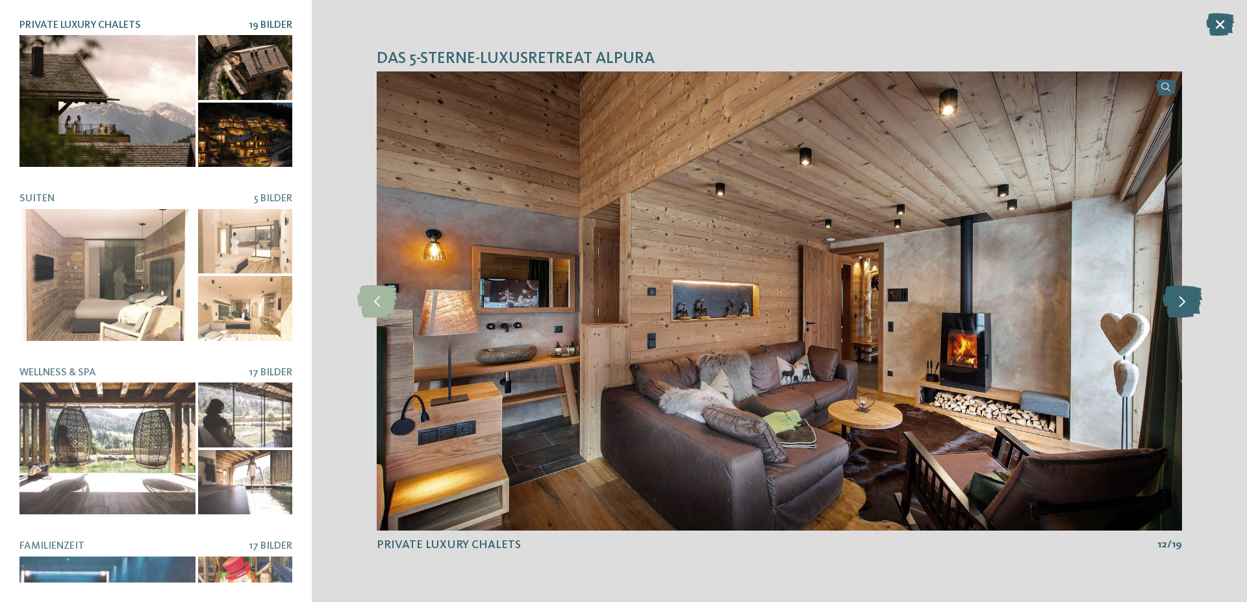
click at [1184, 302] on icon at bounding box center [1182, 301] width 40 height 32
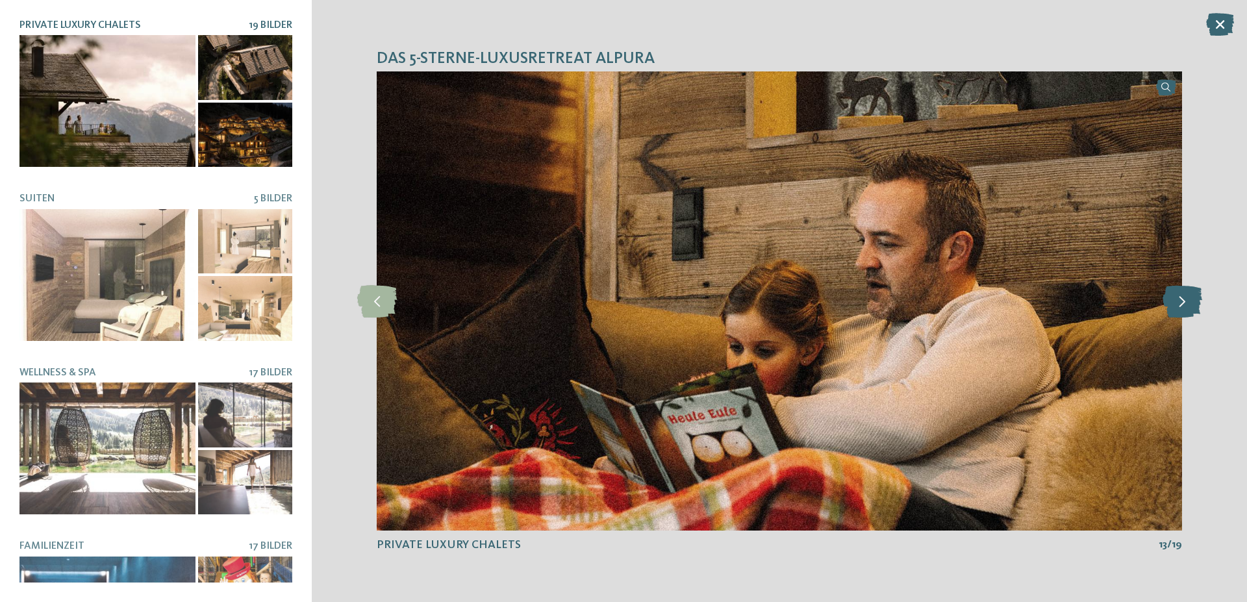
click at [1184, 302] on icon at bounding box center [1182, 301] width 40 height 32
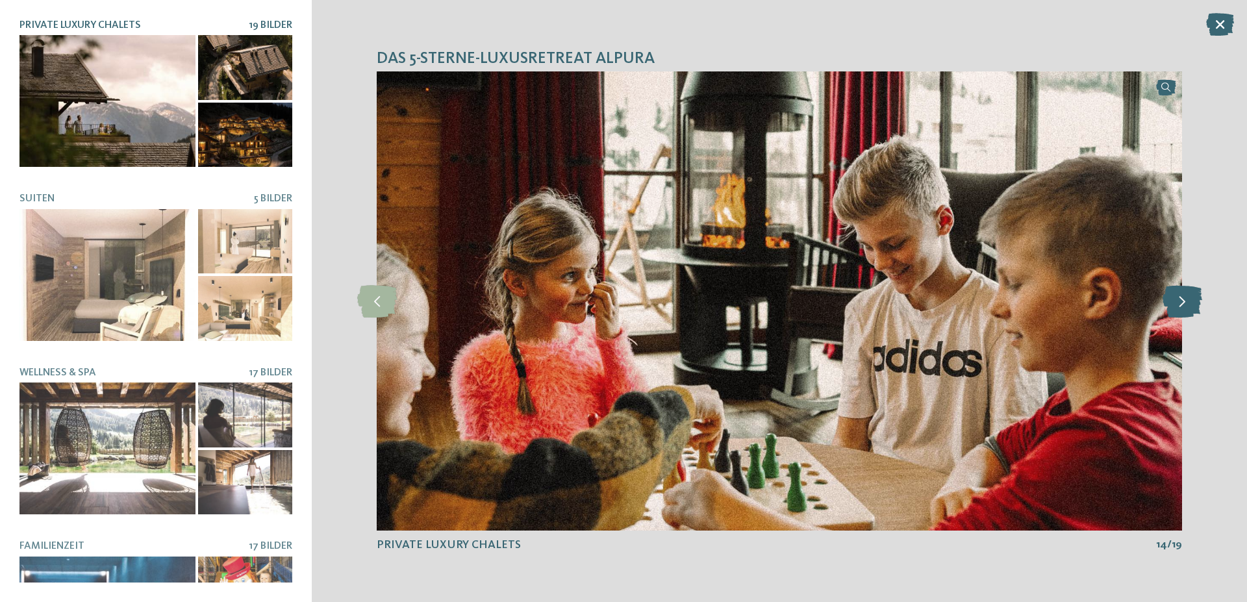
click at [1184, 302] on icon at bounding box center [1182, 301] width 40 height 32
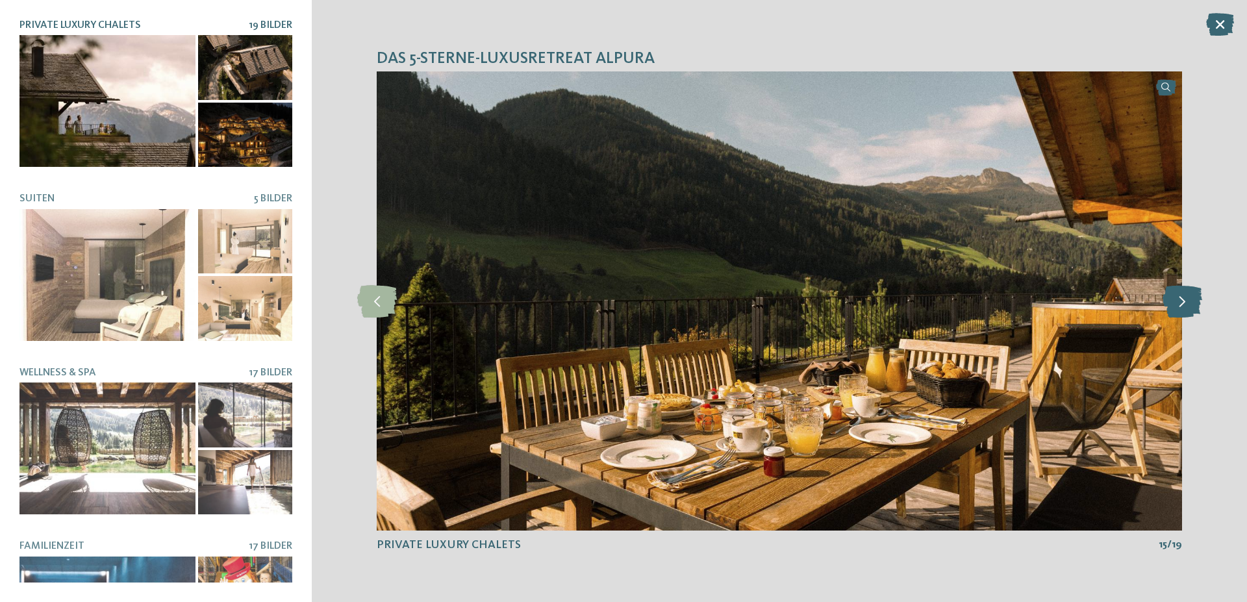
click at [1184, 302] on icon at bounding box center [1182, 301] width 40 height 32
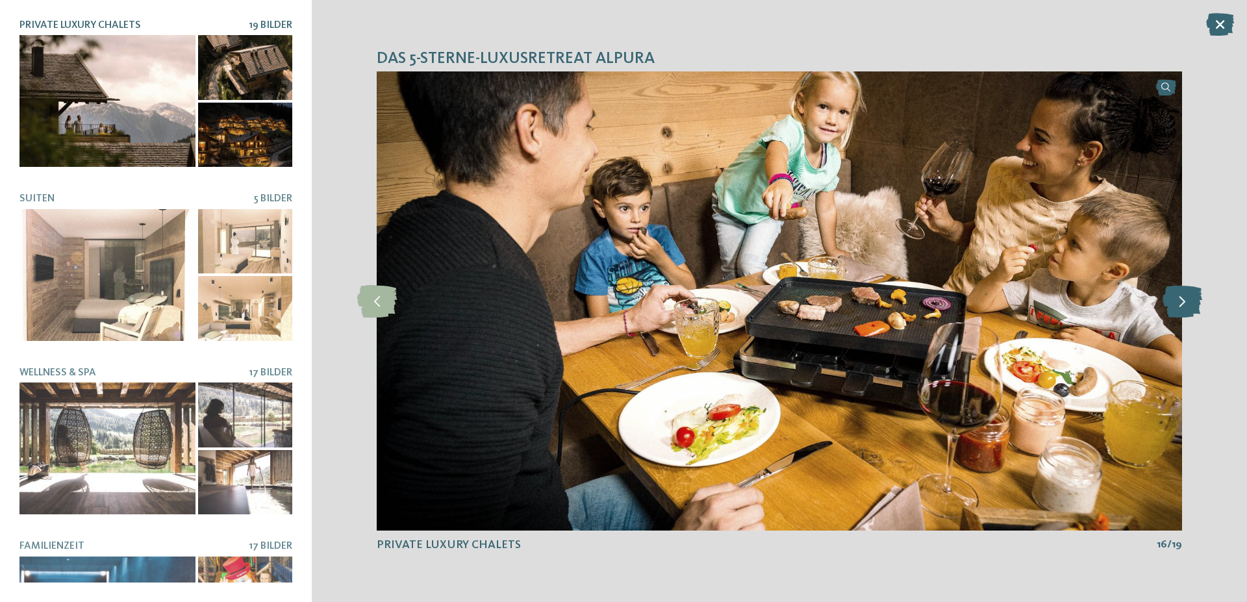
click at [1184, 302] on icon at bounding box center [1182, 301] width 40 height 32
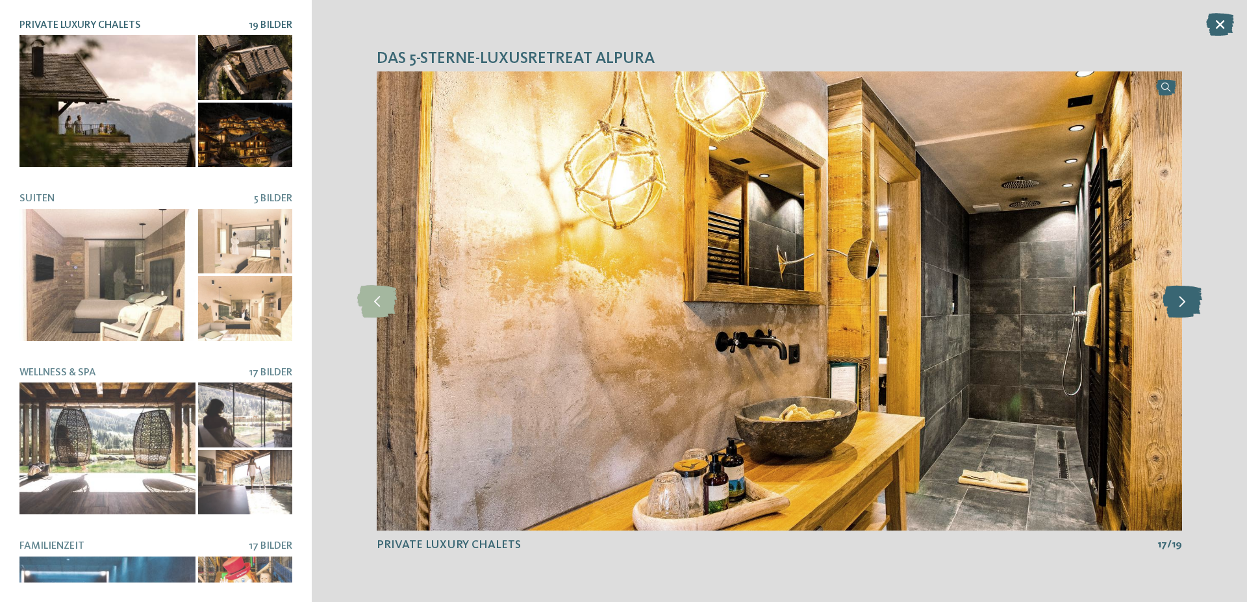
click at [1184, 302] on icon at bounding box center [1182, 301] width 40 height 32
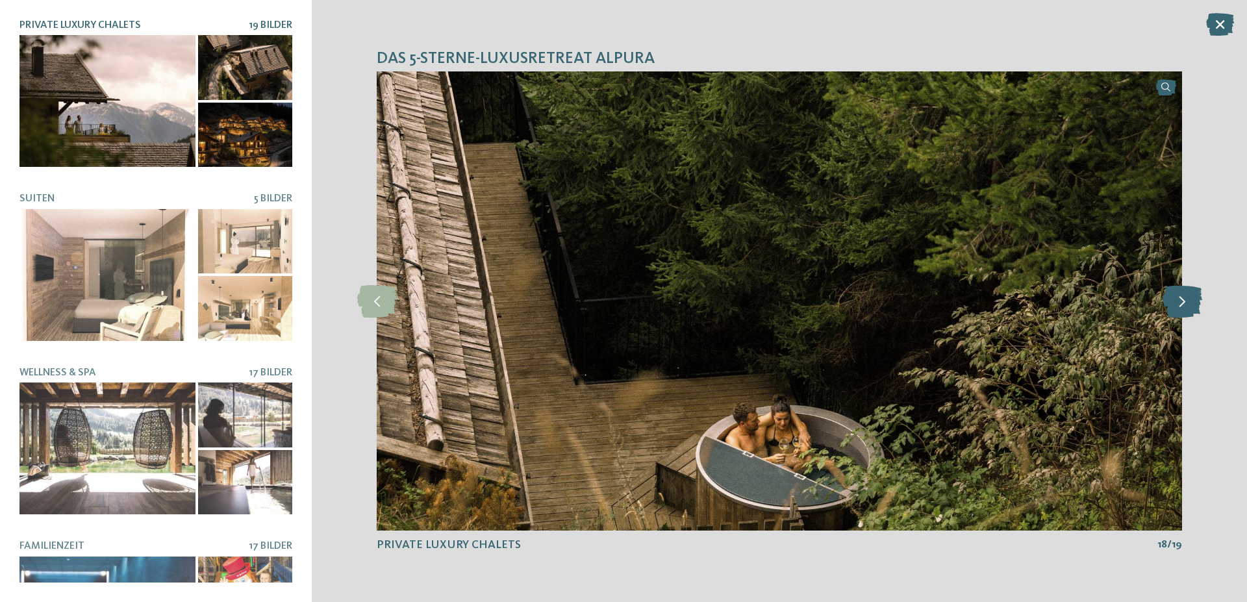
click at [1184, 302] on icon at bounding box center [1182, 301] width 40 height 32
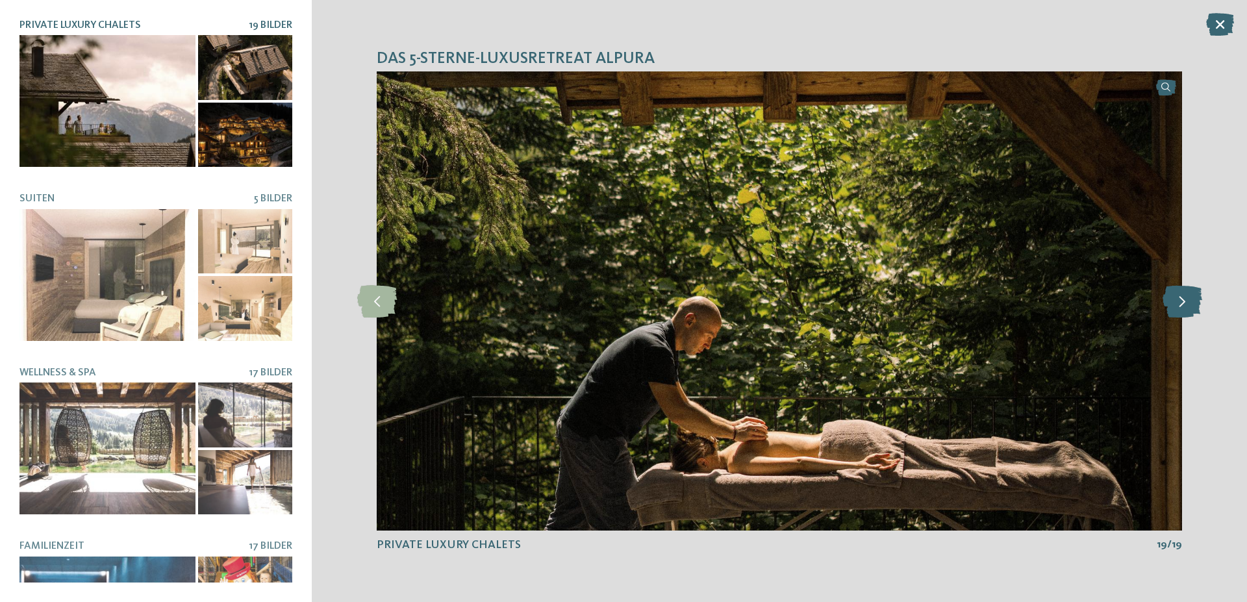
click at [1184, 302] on icon at bounding box center [1182, 301] width 40 height 32
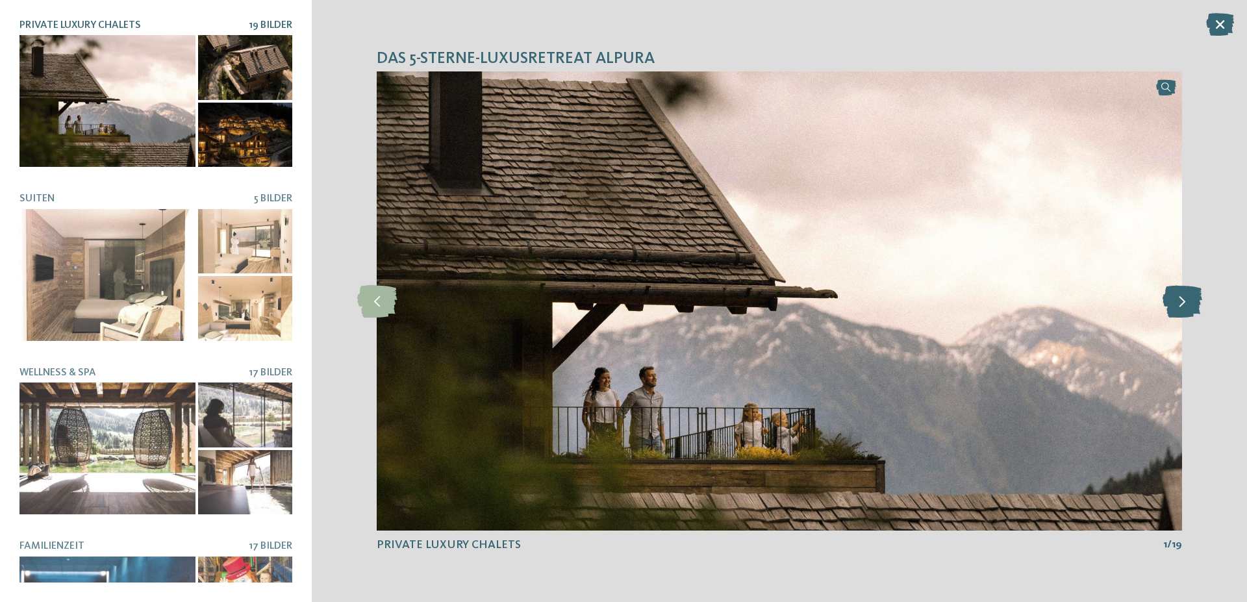
click at [1184, 302] on icon at bounding box center [1182, 301] width 40 height 32
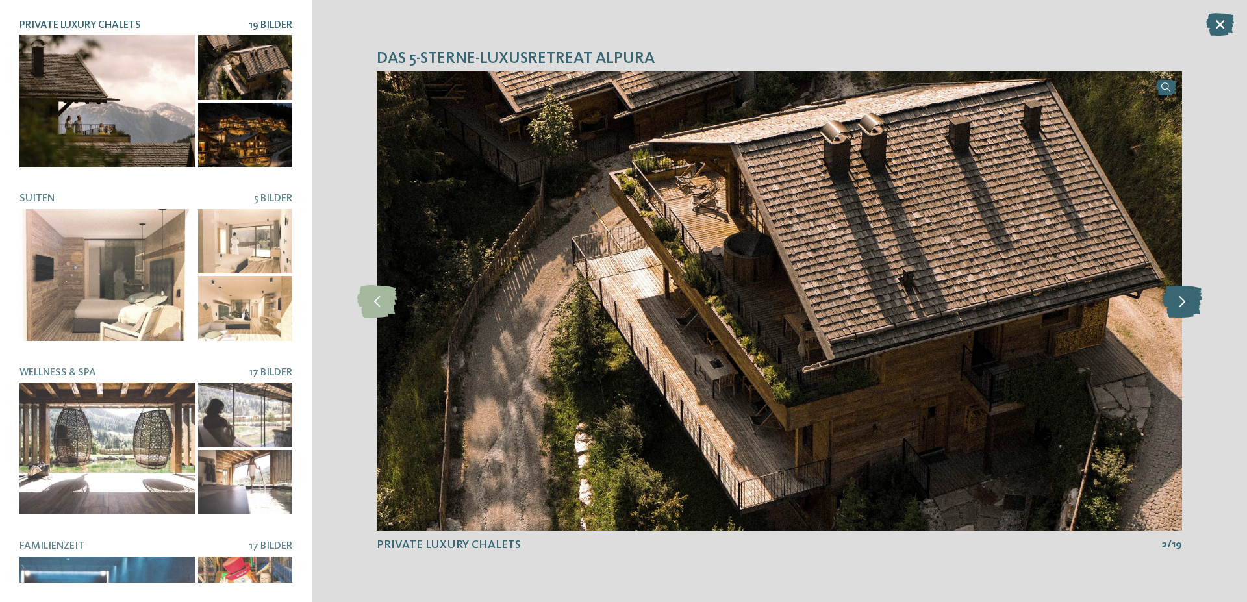
click at [1184, 297] on icon at bounding box center [1182, 301] width 40 height 32
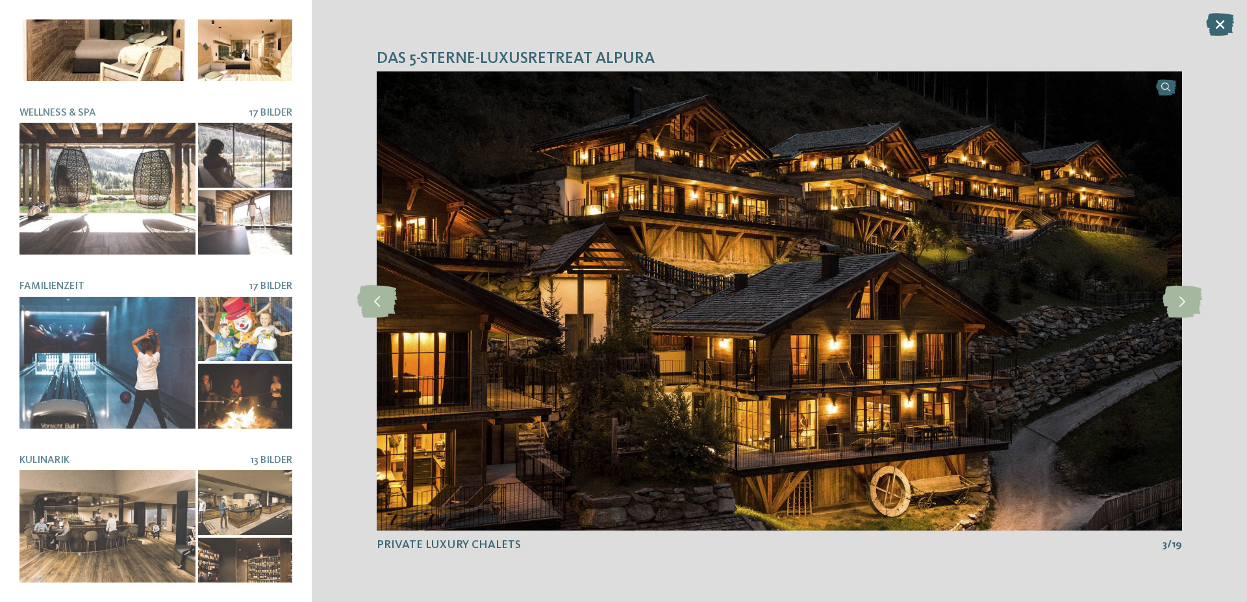
scroll to position [267, 0]
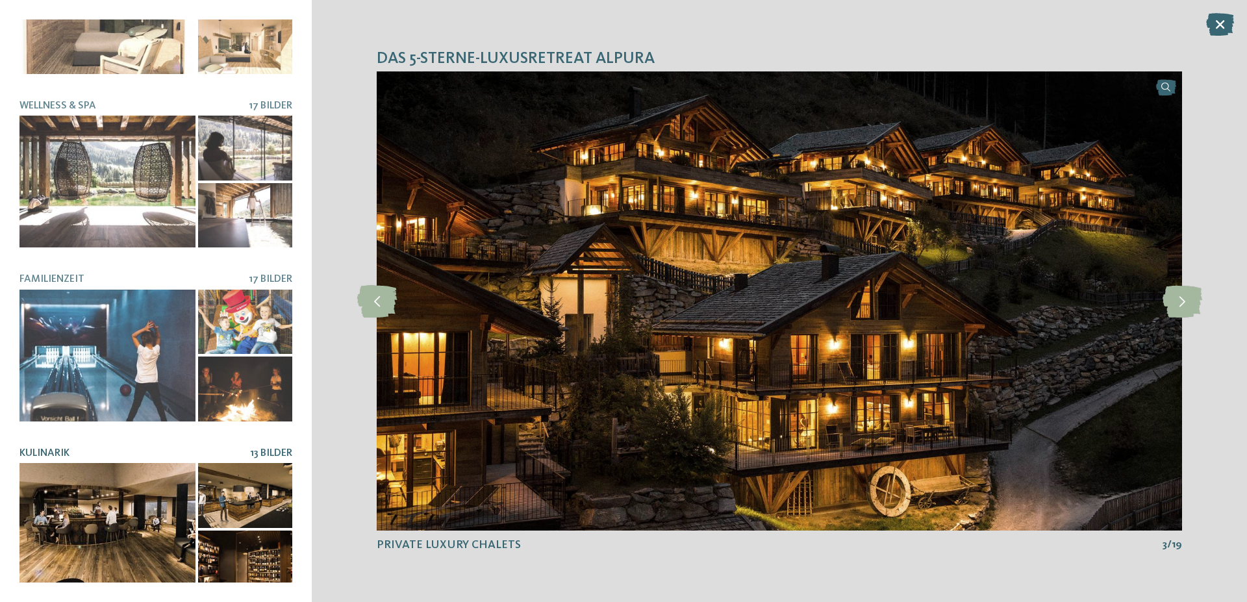
click at [132, 486] on div at bounding box center [107, 529] width 176 height 132
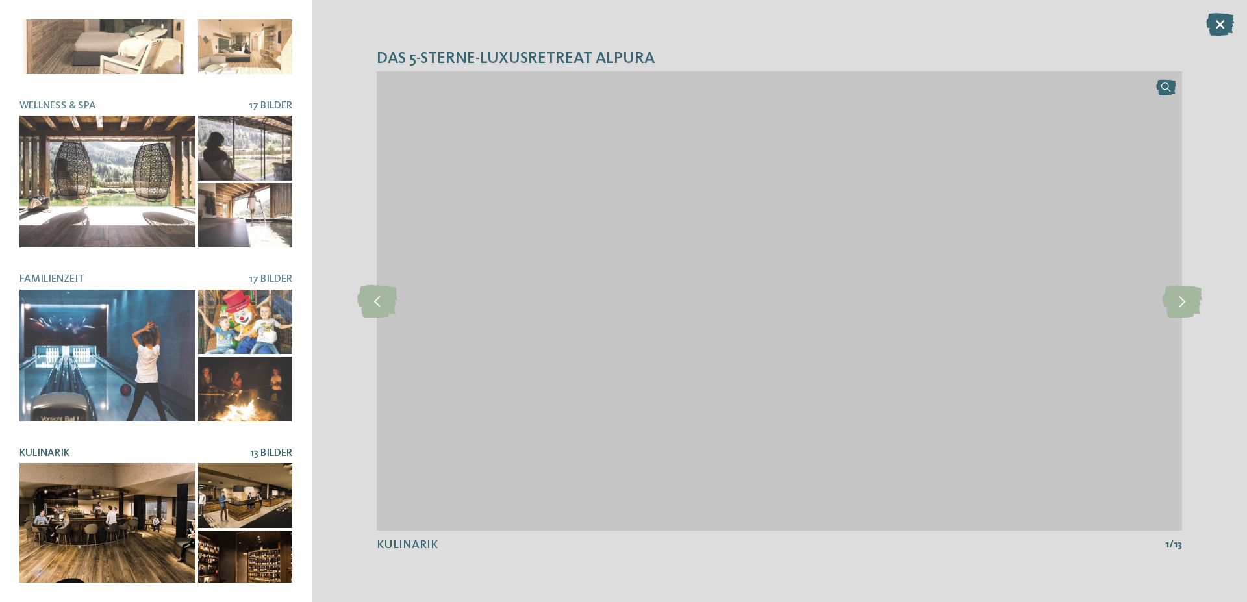
click at [1179, 282] on img at bounding box center [779, 300] width 805 height 459
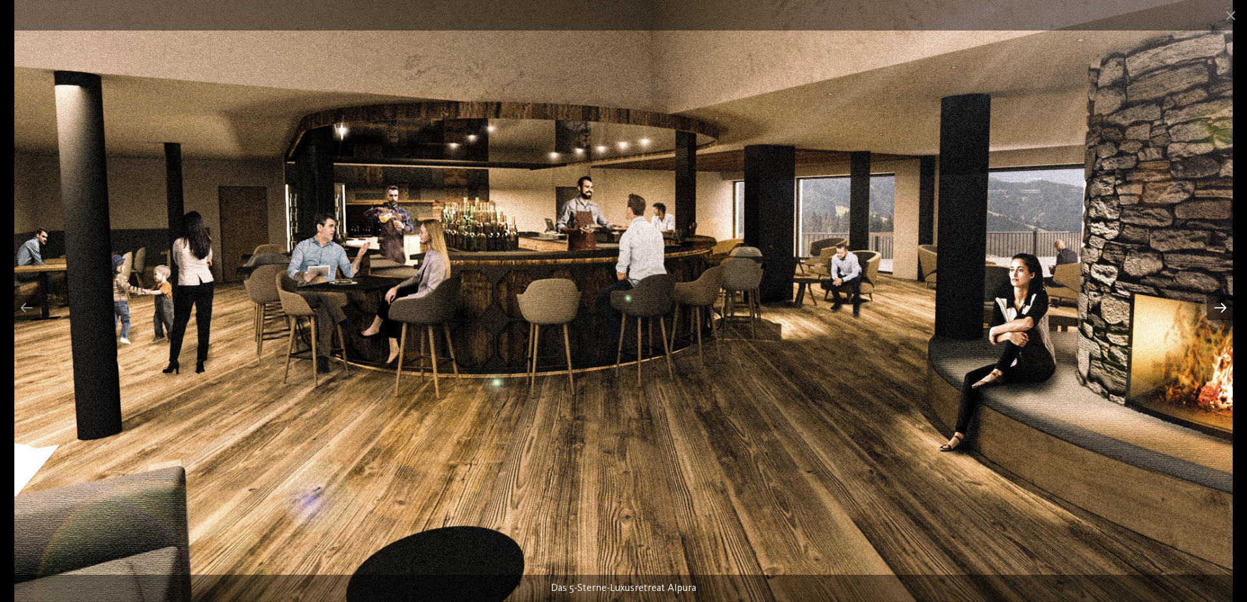
click at [1224, 309] on div at bounding box center [1219, 307] width 27 height 25
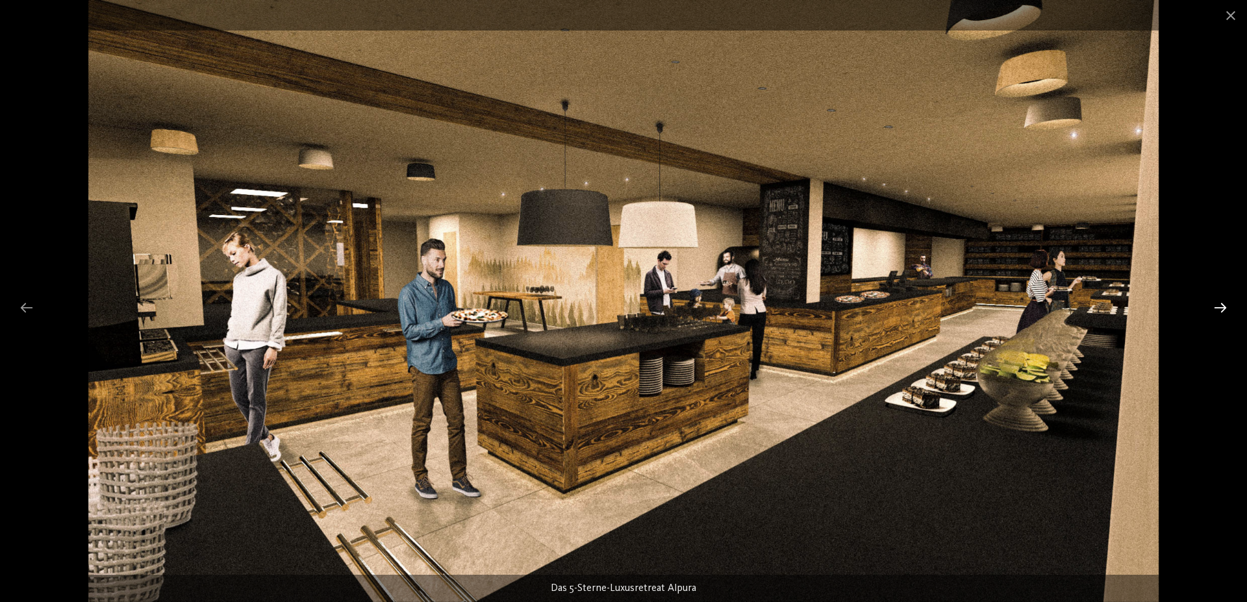
click at [1224, 309] on div at bounding box center [1219, 307] width 27 height 25
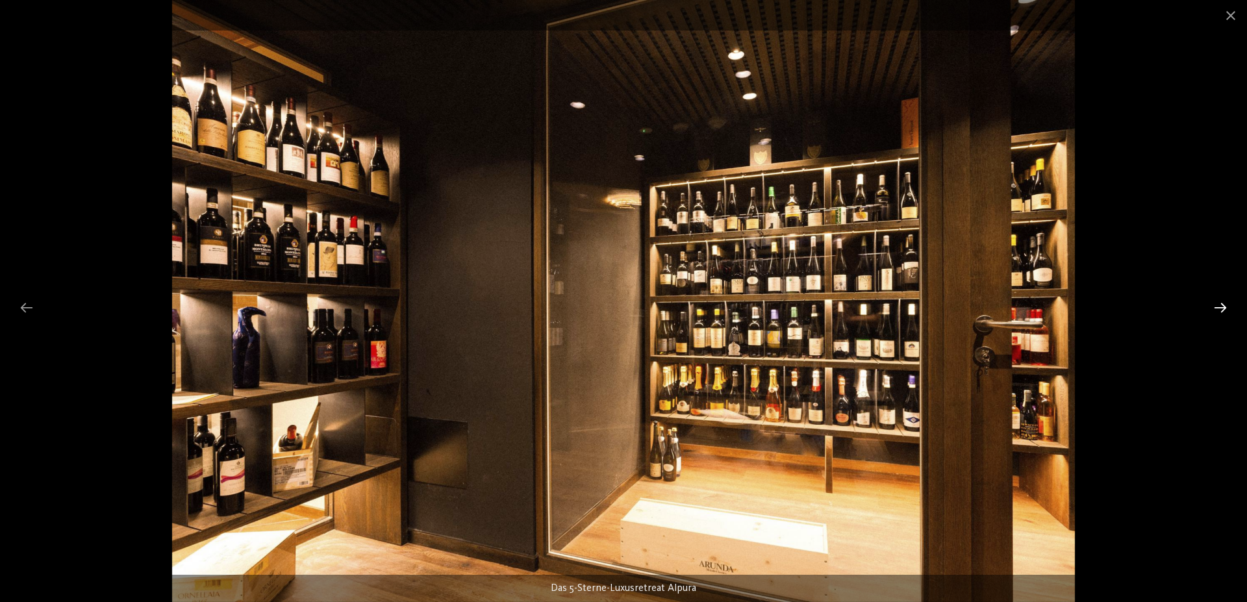
click at [1224, 309] on div at bounding box center [1219, 307] width 27 height 25
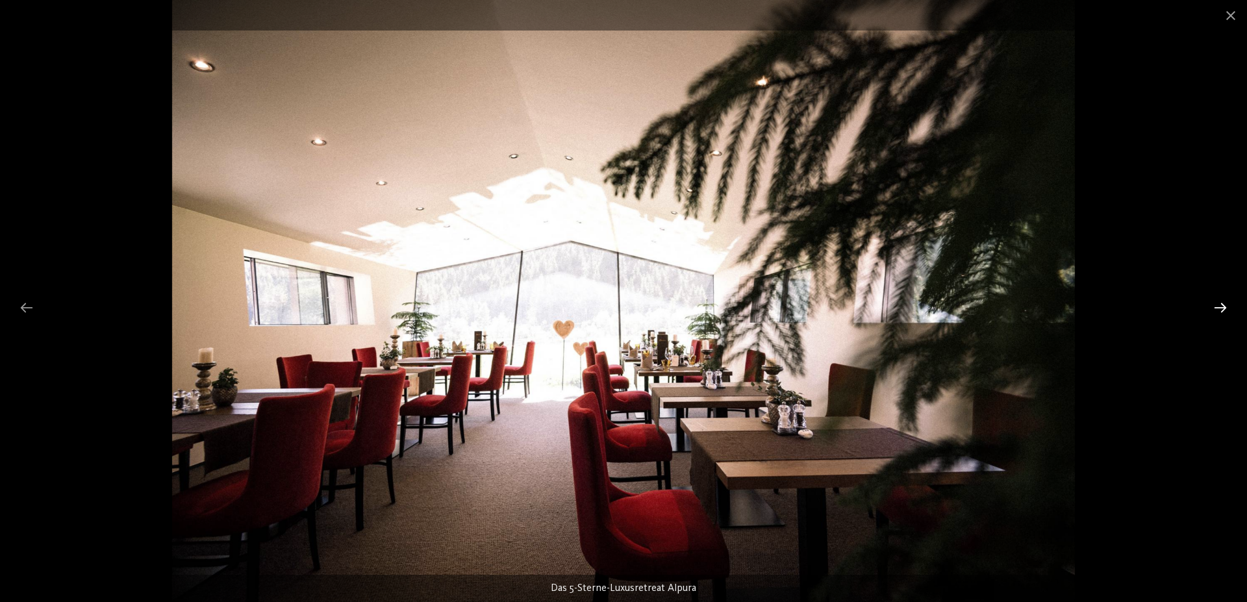
click at [1224, 309] on div at bounding box center [1219, 307] width 27 height 25
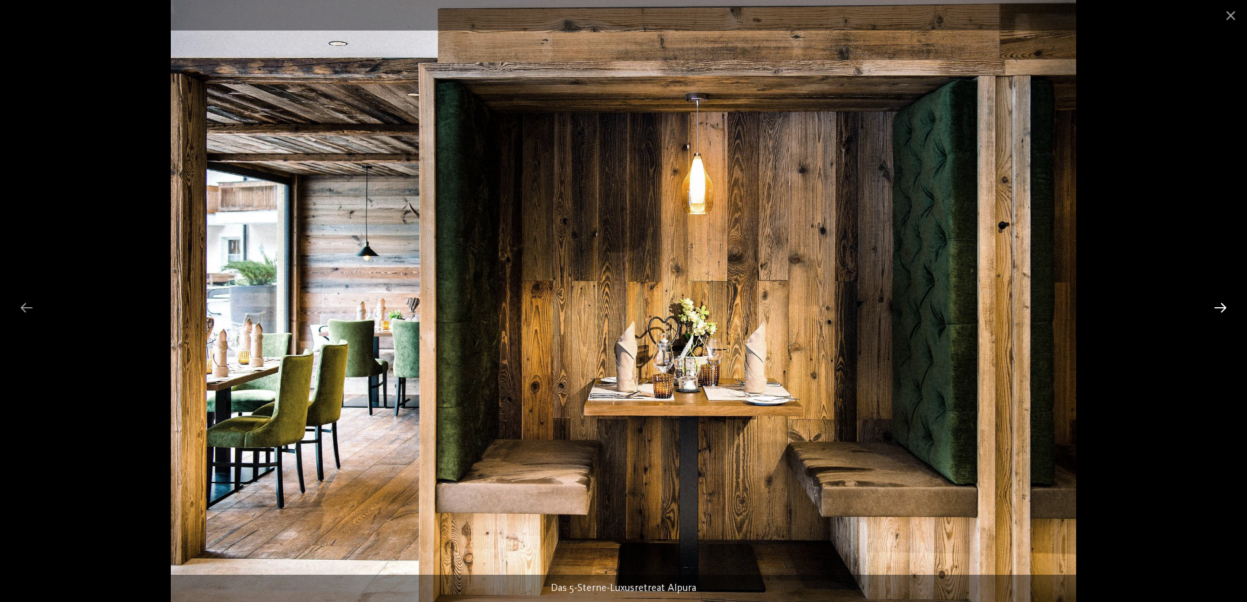
click at [1224, 309] on div at bounding box center [1219, 307] width 27 height 25
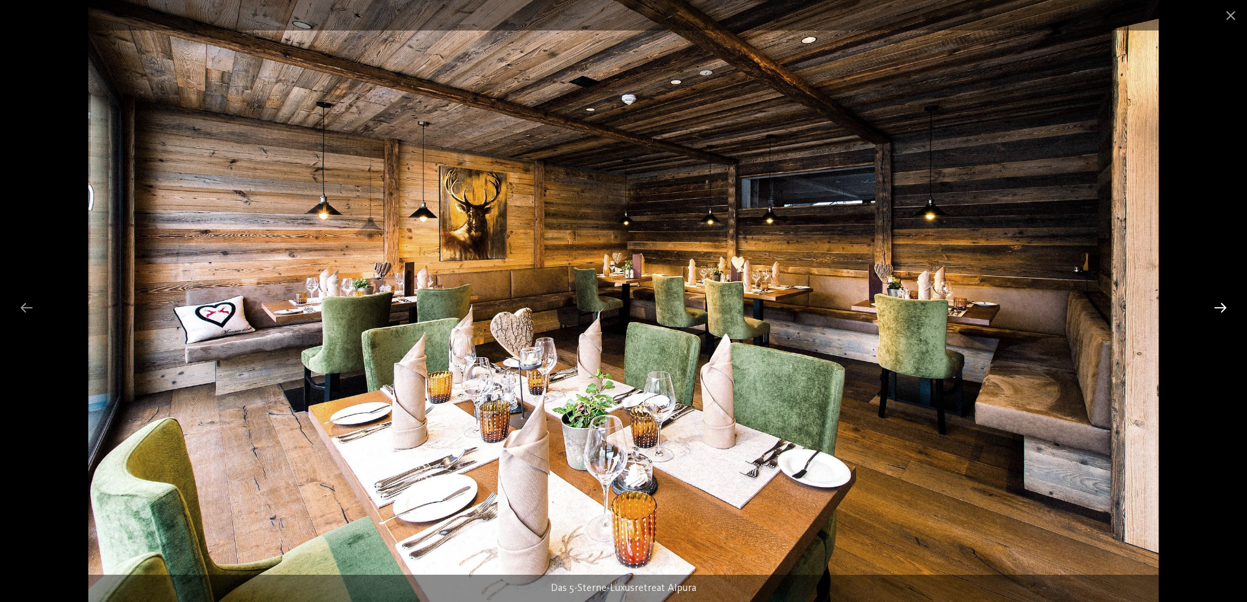
click at [1224, 309] on div at bounding box center [1219, 307] width 27 height 25
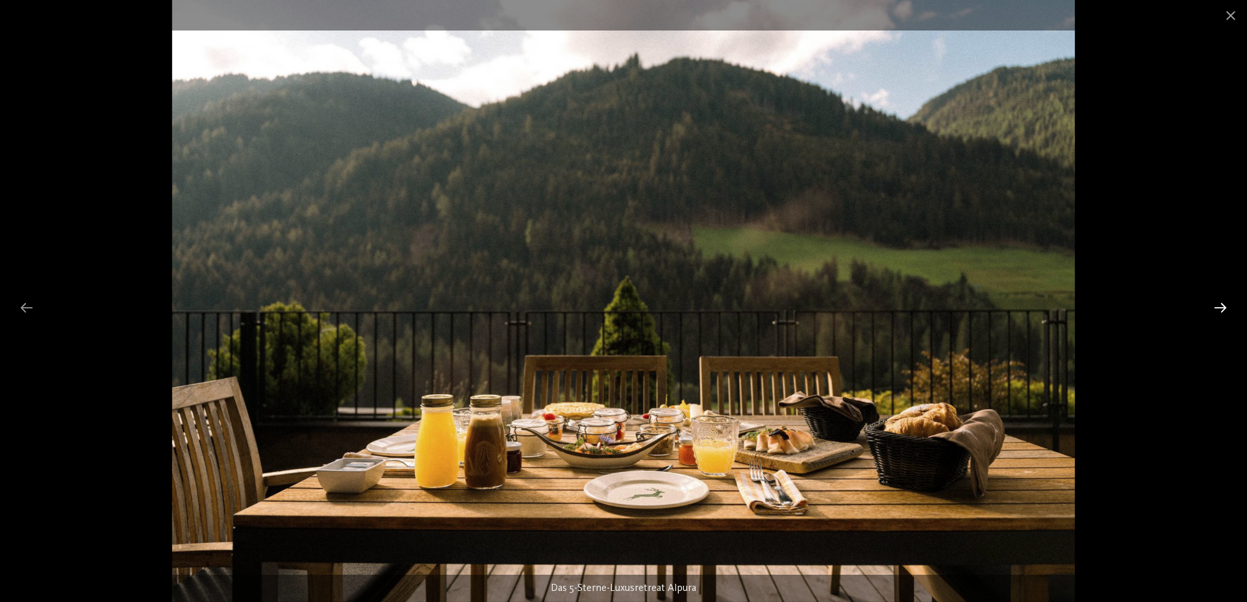
click at [1224, 309] on div at bounding box center [1219, 307] width 27 height 25
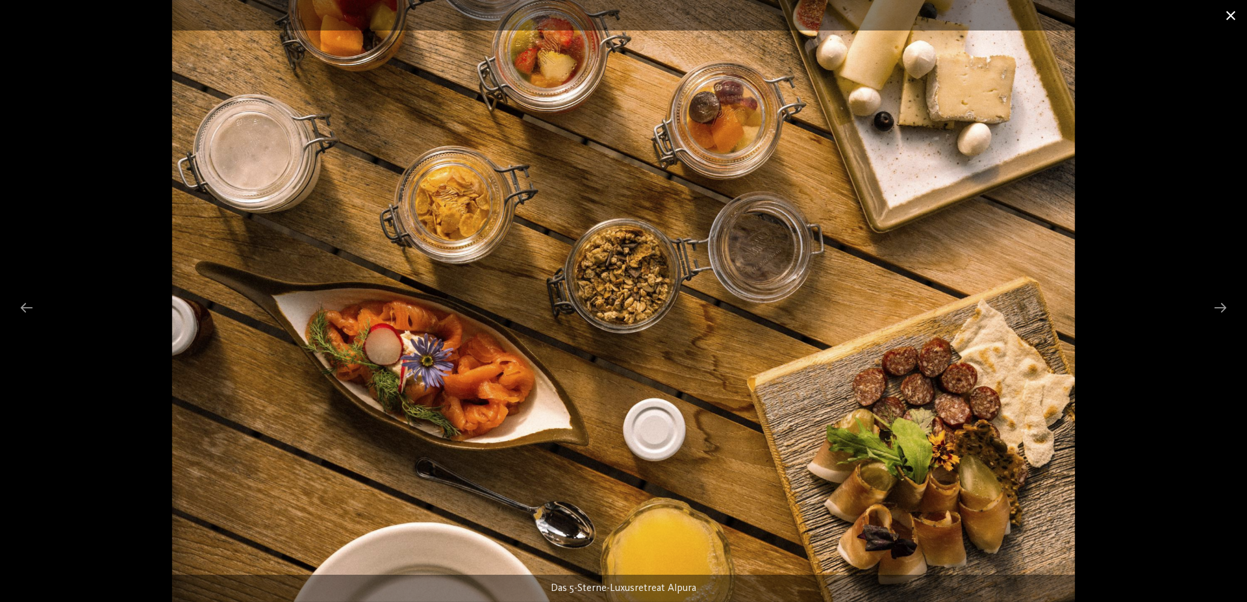
click at [1230, 17] on span at bounding box center [1230, 15] width 32 height 31
